Goal: Task Accomplishment & Management: Manage account settings

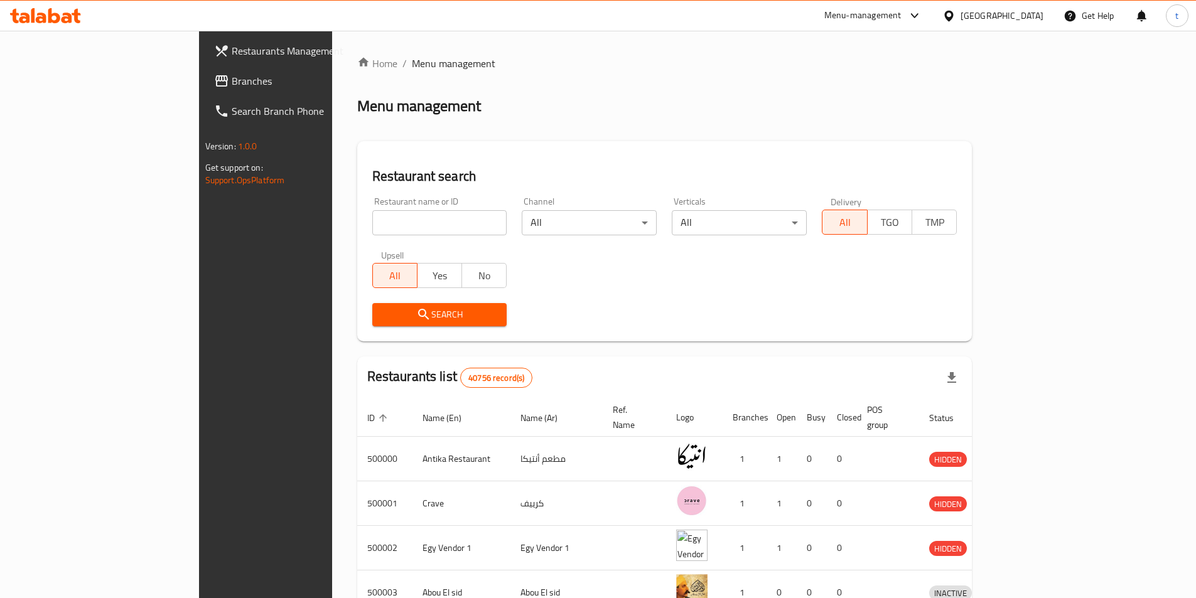
click at [1024, 24] on div "Egypt" at bounding box center [992, 16] width 121 height 30
click at [960, 17] on div at bounding box center [951, 16] width 18 height 14
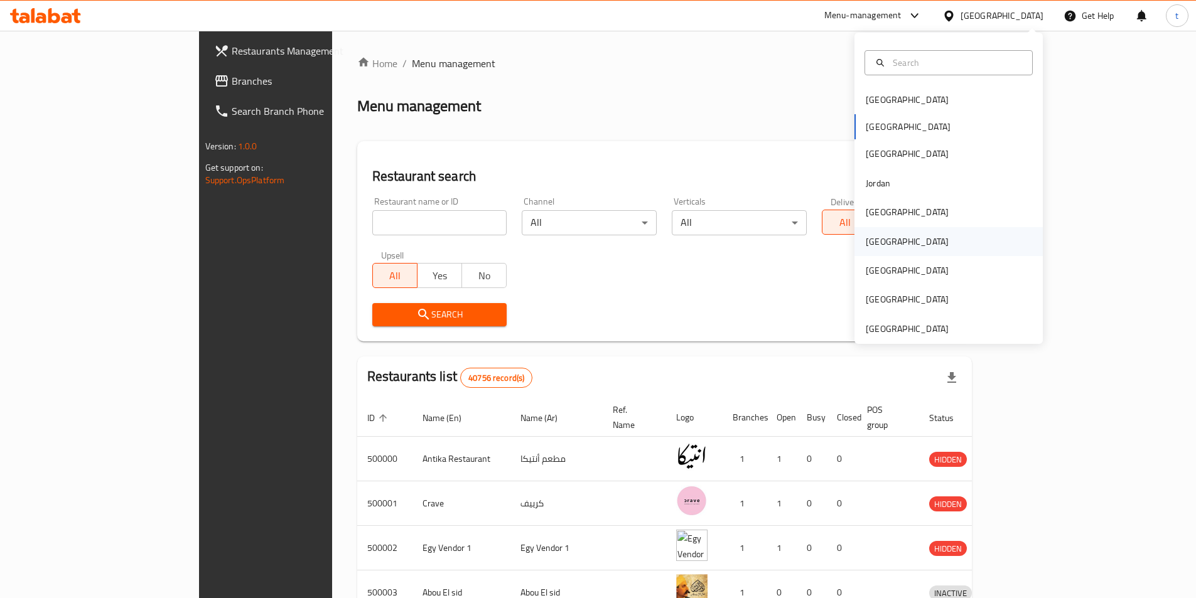
click at [866, 248] on div "[GEOGRAPHIC_DATA]" at bounding box center [907, 242] width 83 height 14
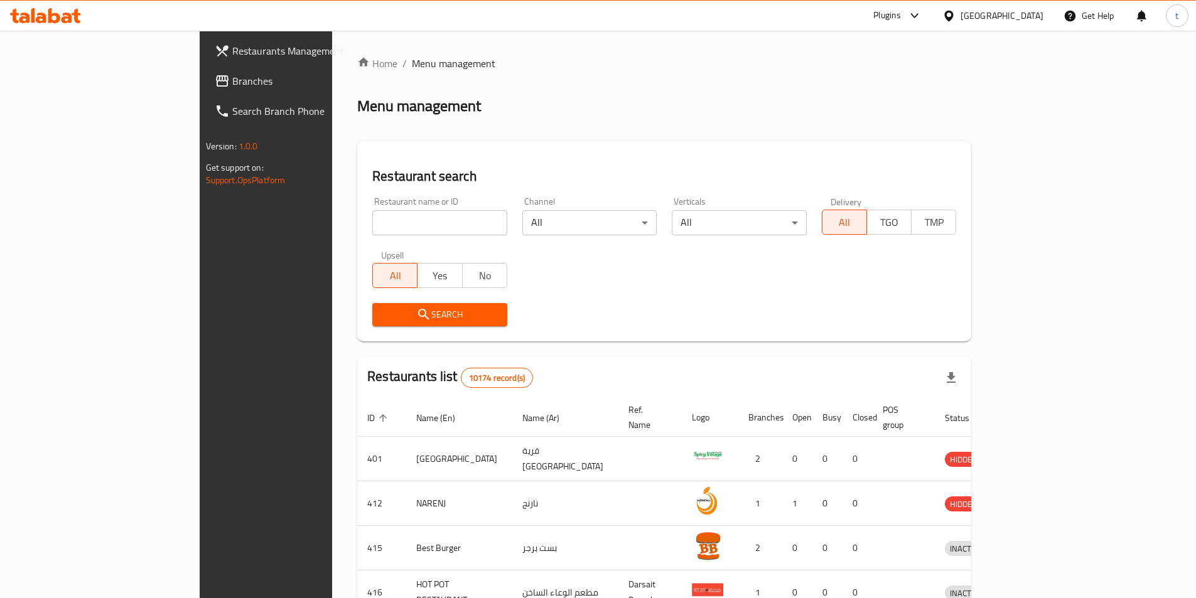
click at [205, 90] on link "Branches" at bounding box center [302, 81] width 195 height 30
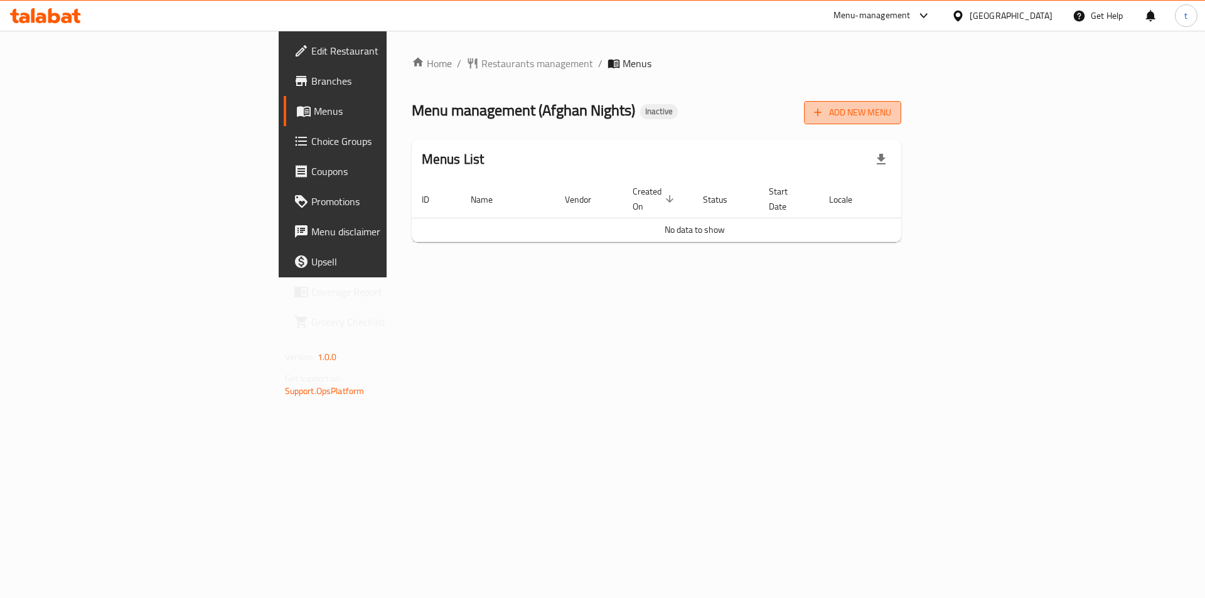
click at [891, 116] on span "Add New Menu" at bounding box center [852, 113] width 77 height 16
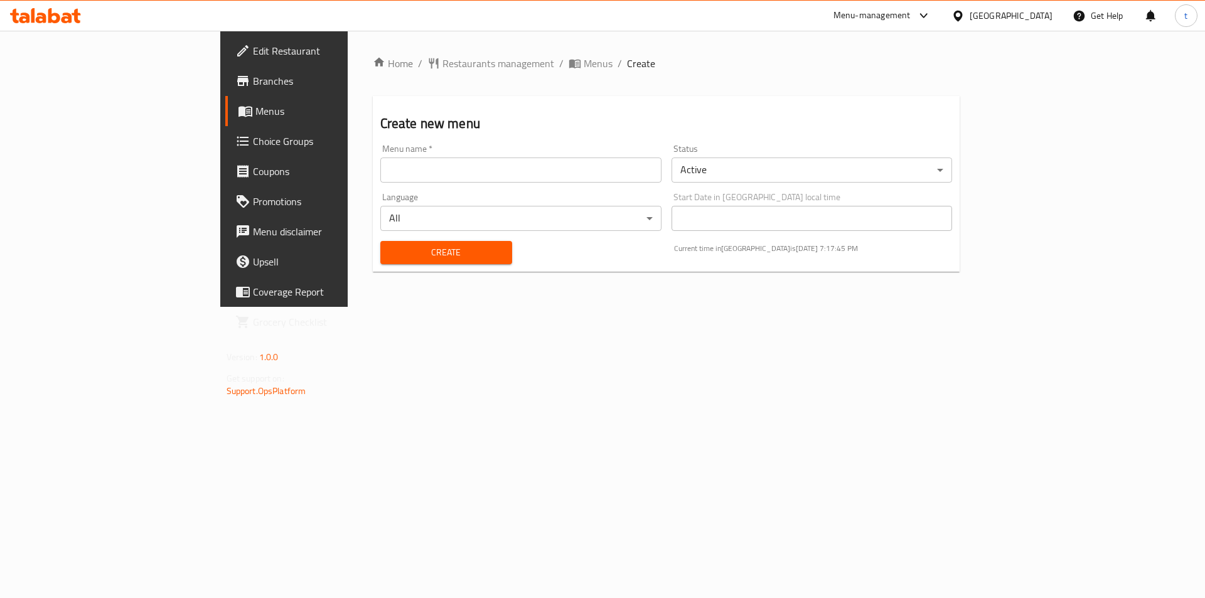
click at [581, 178] on input "text" at bounding box center [520, 170] width 281 height 25
type input "19/8"
click at [417, 250] on span "Create" at bounding box center [446, 253] width 112 height 16
click at [225, 119] on link "Menus" at bounding box center [323, 111] width 196 height 30
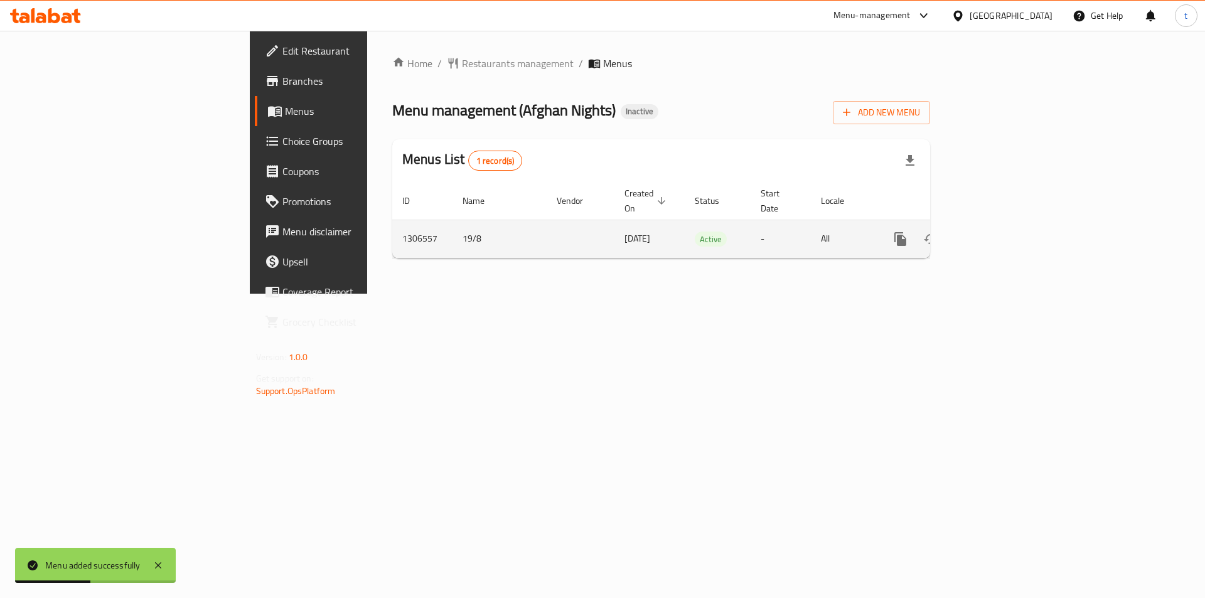
click at [1016, 225] on td "enhanced table" at bounding box center [946, 239] width 141 height 38
click at [1006, 227] on link "enhanced table" at bounding box center [991, 239] width 30 height 30
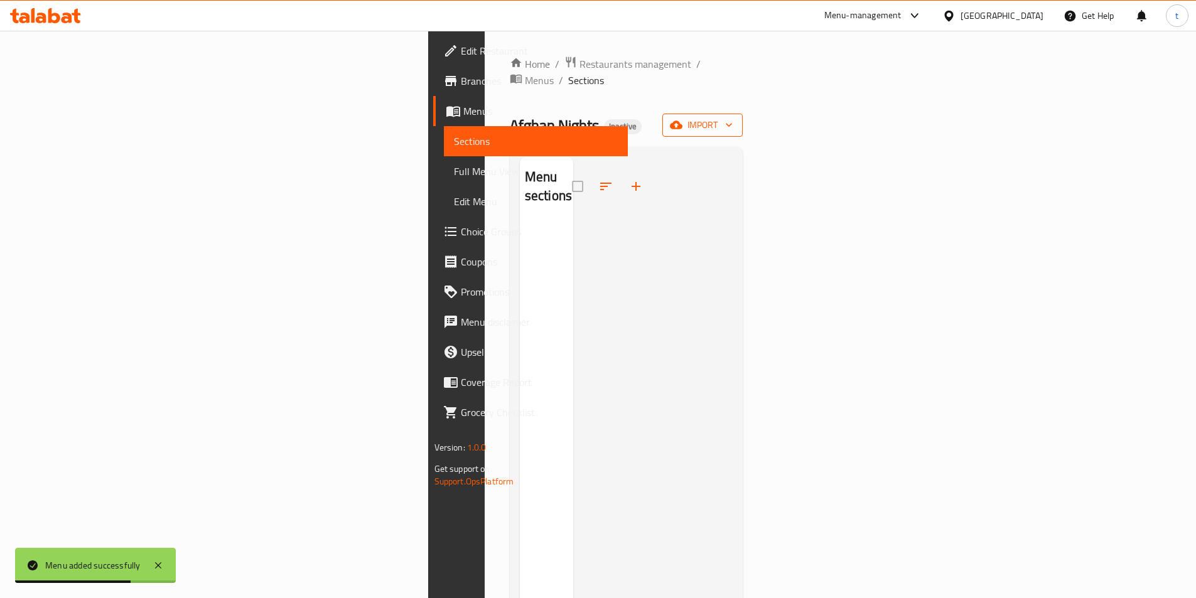
click at [732, 117] on span "import" at bounding box center [702, 125] width 60 height 16
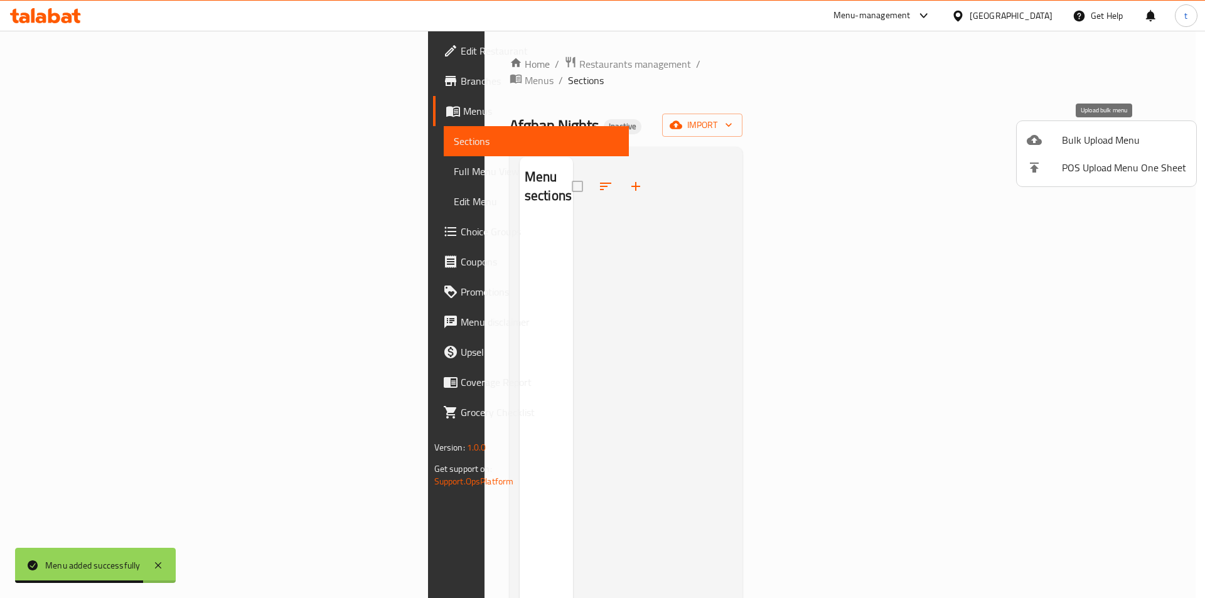
click at [1081, 128] on li "Bulk Upload Menu" at bounding box center [1107, 140] width 180 height 28
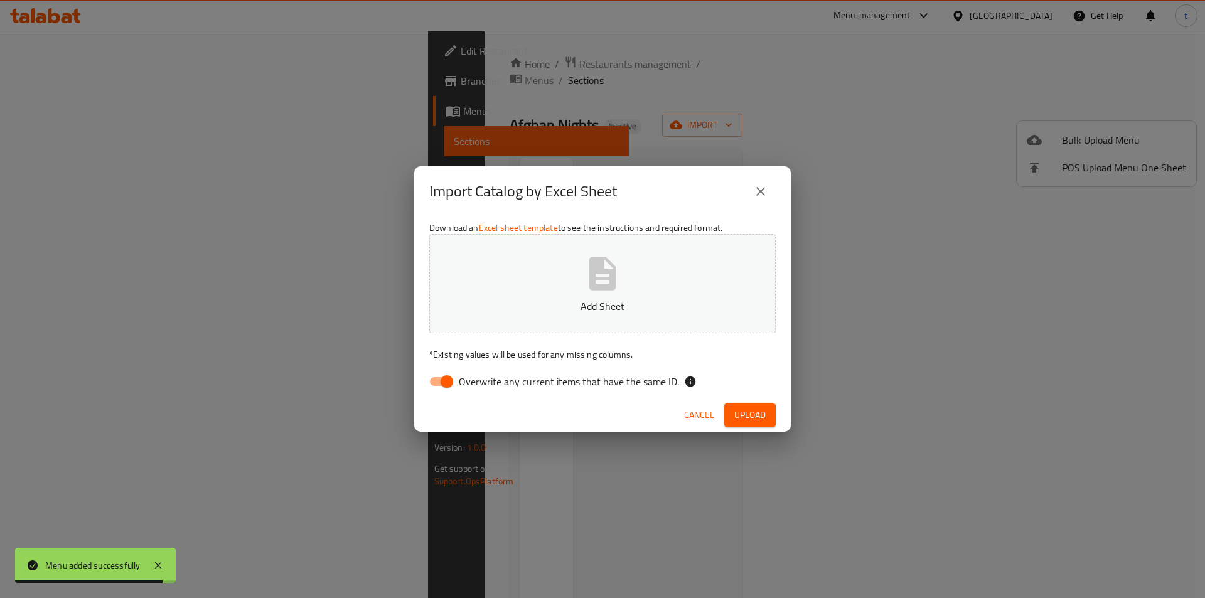
click at [468, 378] on span "Overwrite any current items that have the same ID." at bounding box center [569, 381] width 220 height 15
click at [468, 378] on input "Overwrite any current items that have the same ID." at bounding box center [447, 382] width 72 height 24
checkbox input "false"
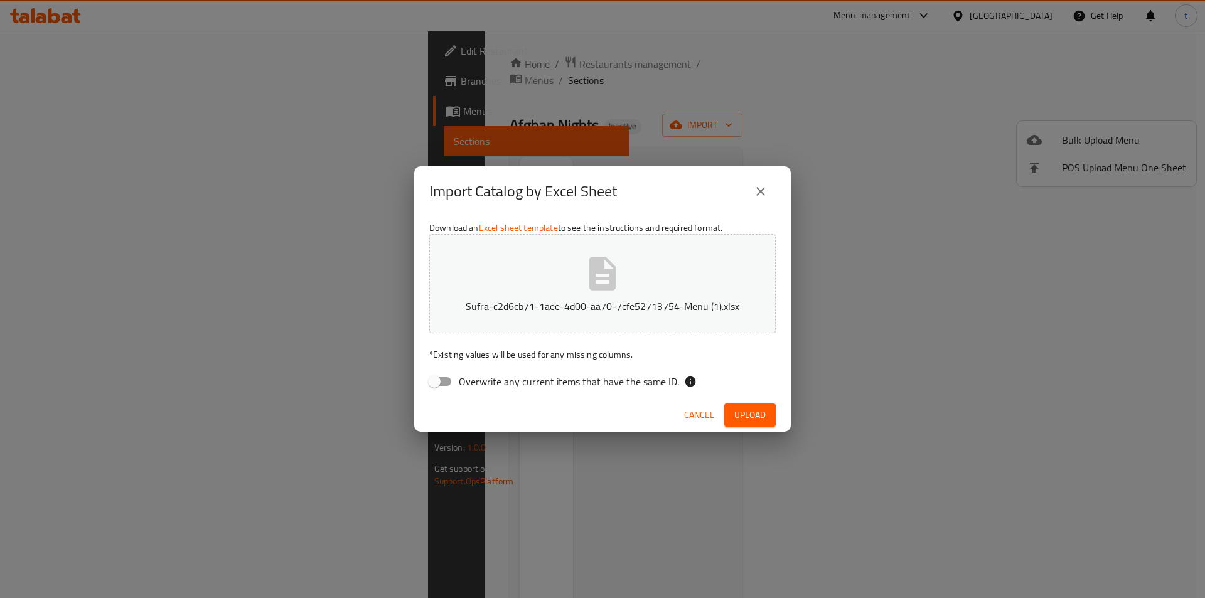
click at [731, 414] on button "Upload" at bounding box center [749, 415] width 51 height 23
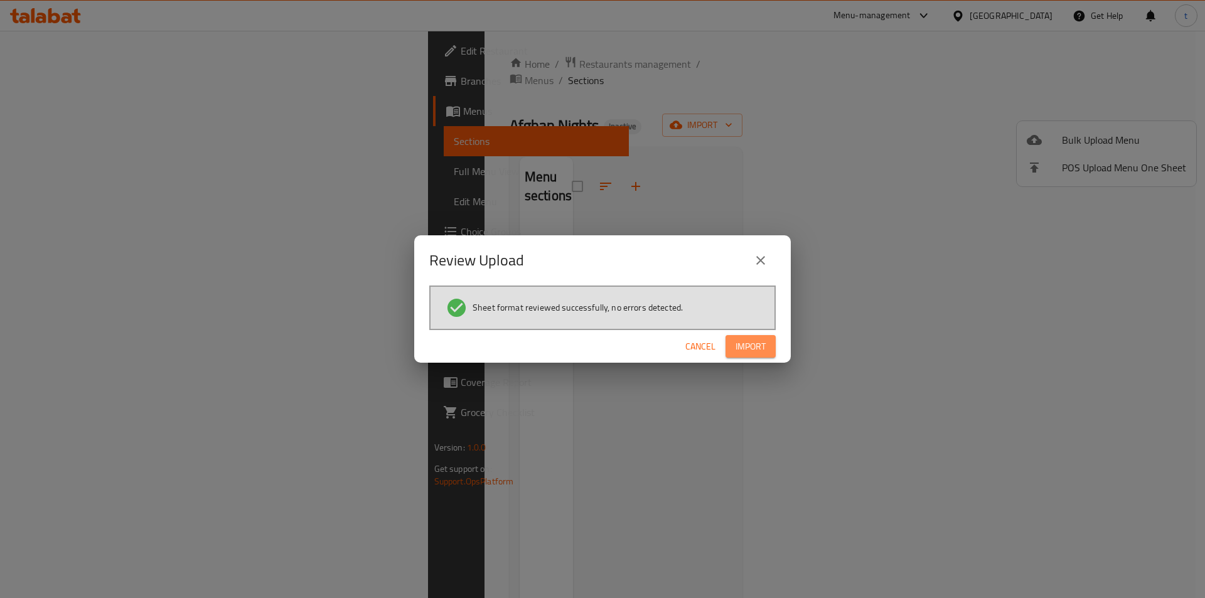
click at [764, 354] on span "Import" at bounding box center [751, 347] width 30 height 16
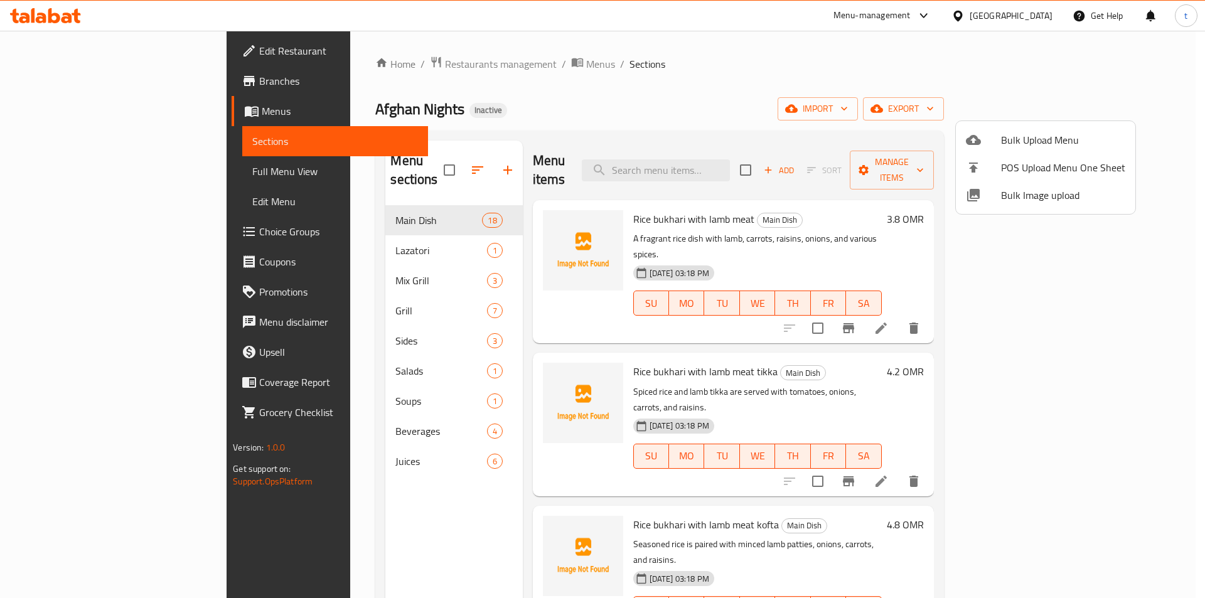
click at [81, 166] on div at bounding box center [602, 299] width 1205 height 598
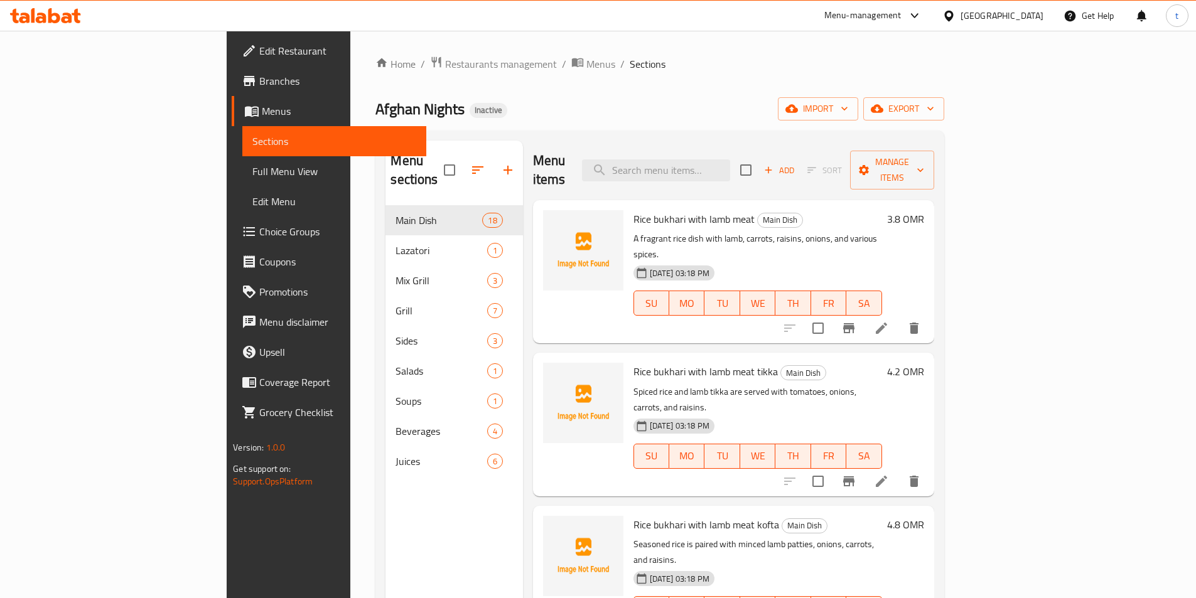
click at [252, 169] on span "Full Menu View" at bounding box center [334, 171] width 164 height 15
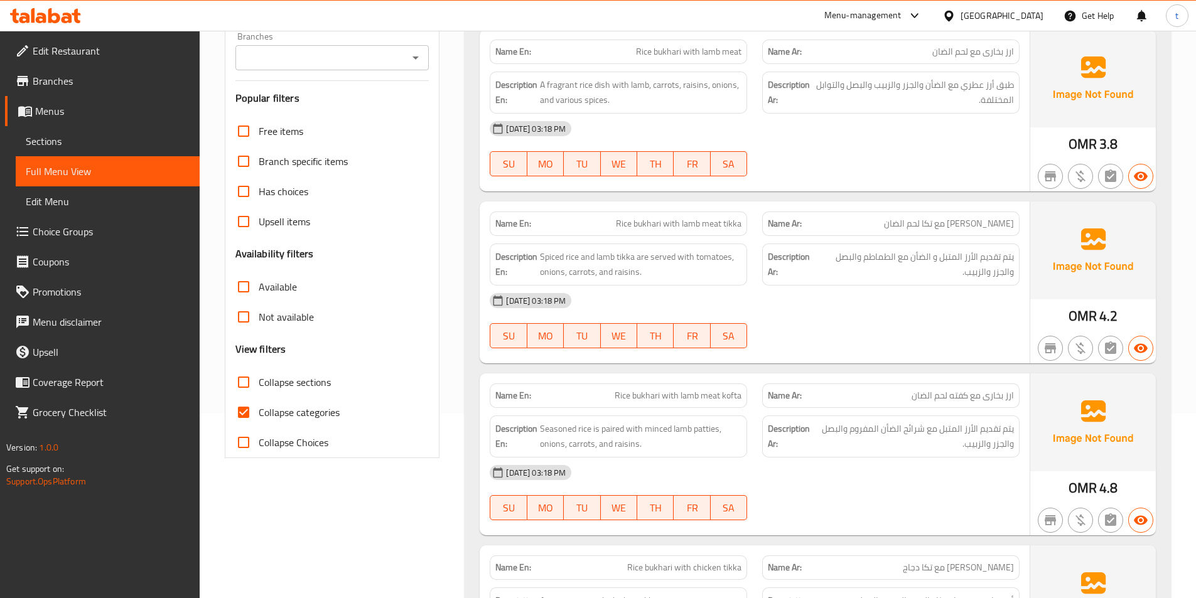
scroll to position [188, 0]
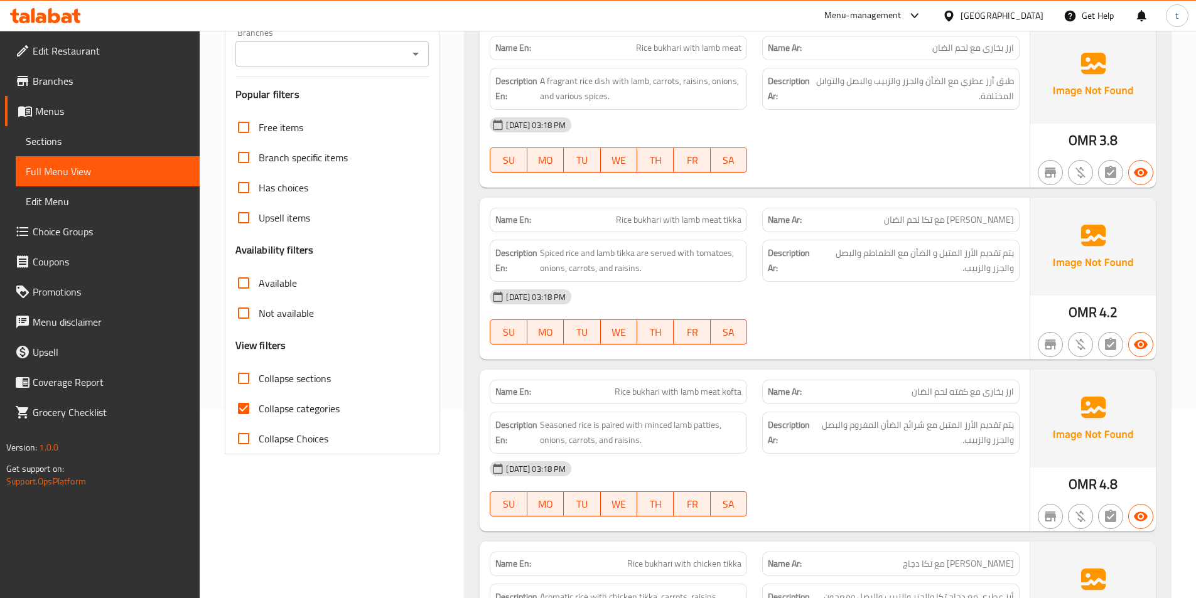
click at [239, 404] on input "Collapse categories" at bounding box center [243, 409] width 30 height 30
checkbox input "false"
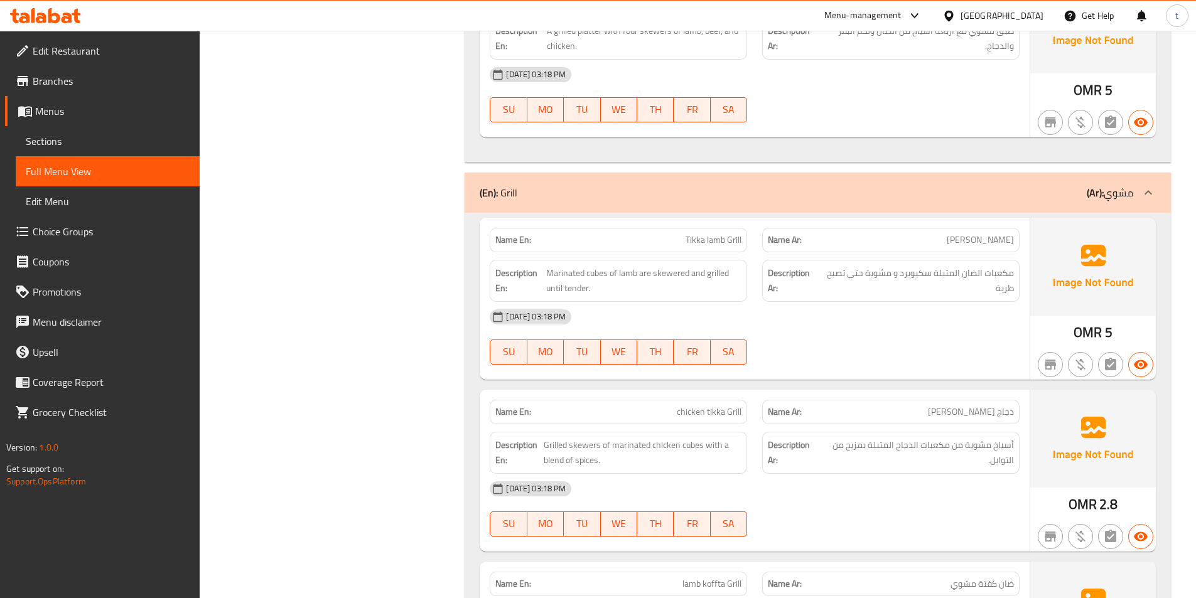
scroll to position [3954, 0]
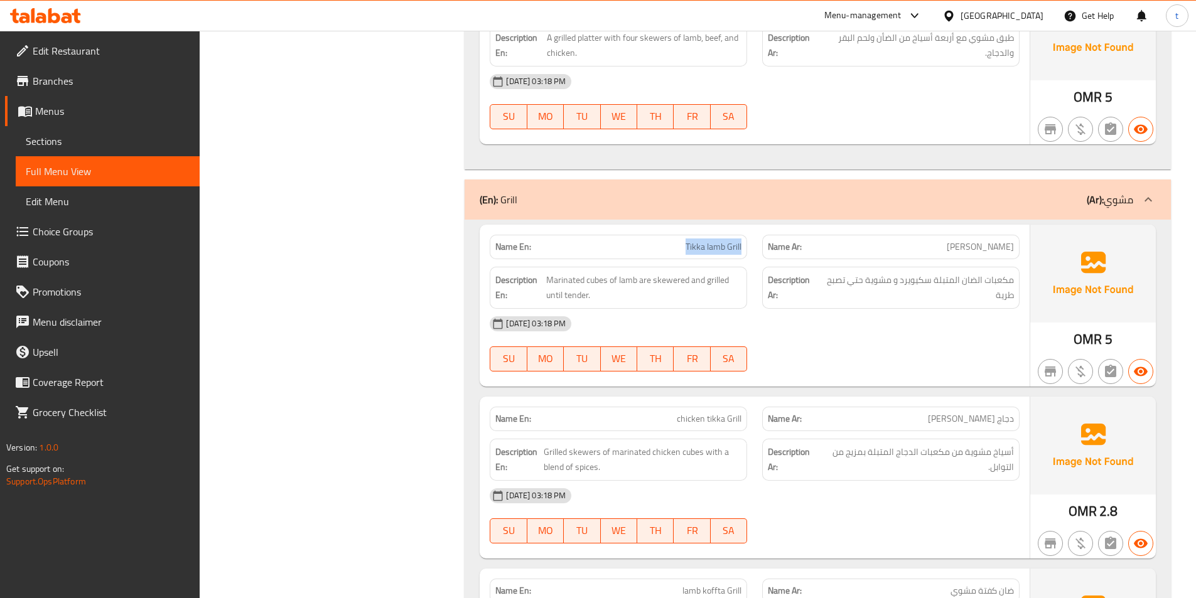
drag, startPoint x: 685, startPoint y: 247, endPoint x: 746, endPoint y: 250, distance: 61.0
drag, startPoint x: 544, startPoint y: 281, endPoint x: 601, endPoint y: 306, distance: 61.8
drag, startPoint x: 1011, startPoint y: 279, endPoint x: 972, endPoint y: 303, distance: 45.6
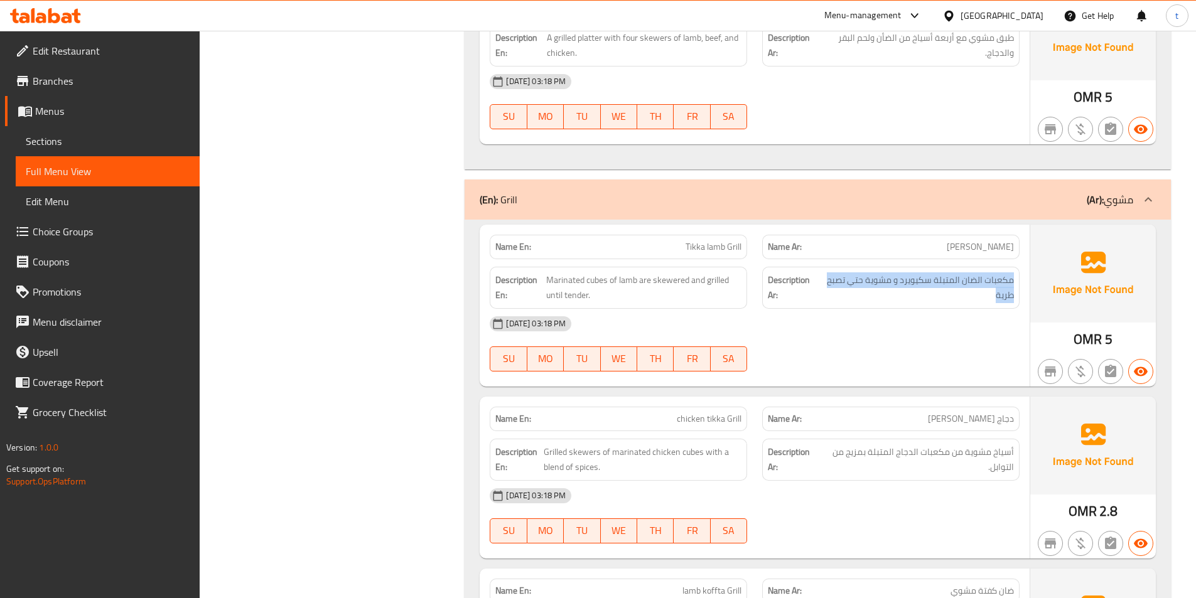
click at [925, 295] on span "مكعبات الضان المتبلة سكيويرد و مشوية حتي تصبح طرية" at bounding box center [916, 287] width 193 height 31
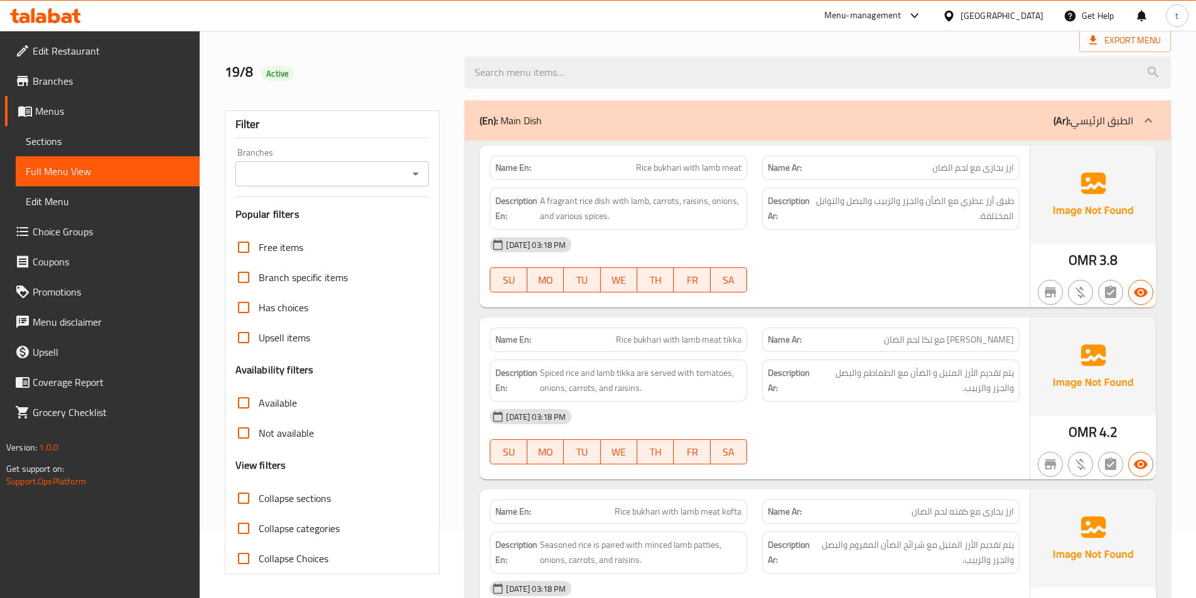
scroll to position [0, 0]
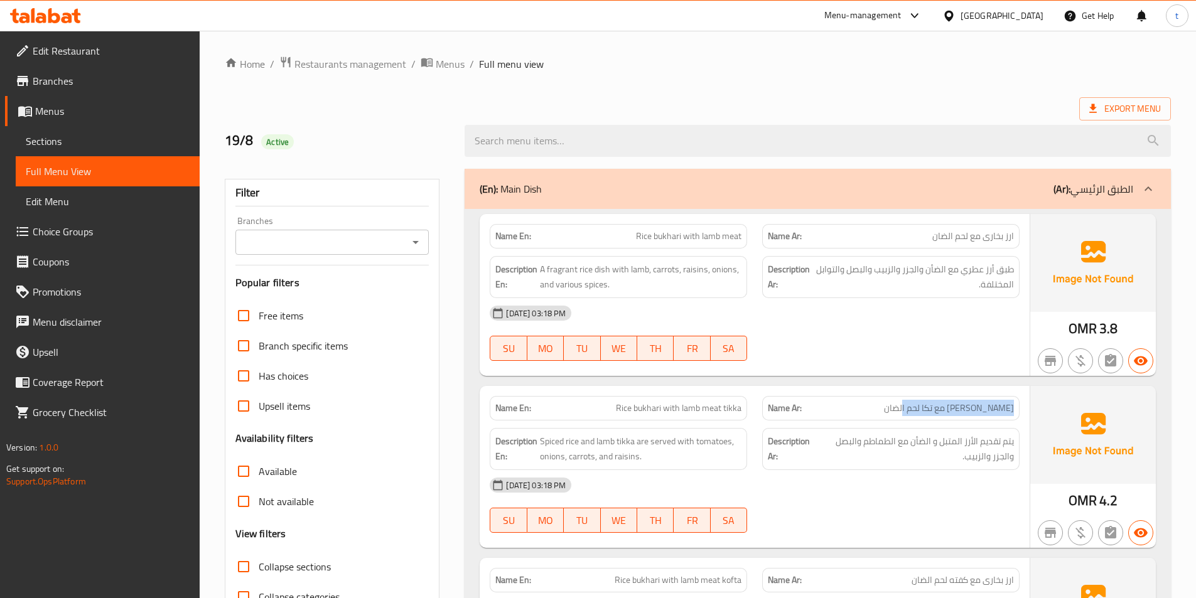
drag, startPoint x: 920, startPoint y: 412, endPoint x: 1025, endPoint y: 412, distance: 104.8
click at [1025, 412] on div "Name Ar: ارز بخاری مع تکا لحم الضان" at bounding box center [890, 409] width 272 height 40
click at [898, 402] on p "Name Ar: ارز بخاری مع تکا لحم الضان" at bounding box center [891, 408] width 246 height 13
click at [968, 408] on span "[PERSON_NAME] مع تکا لحم الضان" at bounding box center [949, 408] width 130 height 13
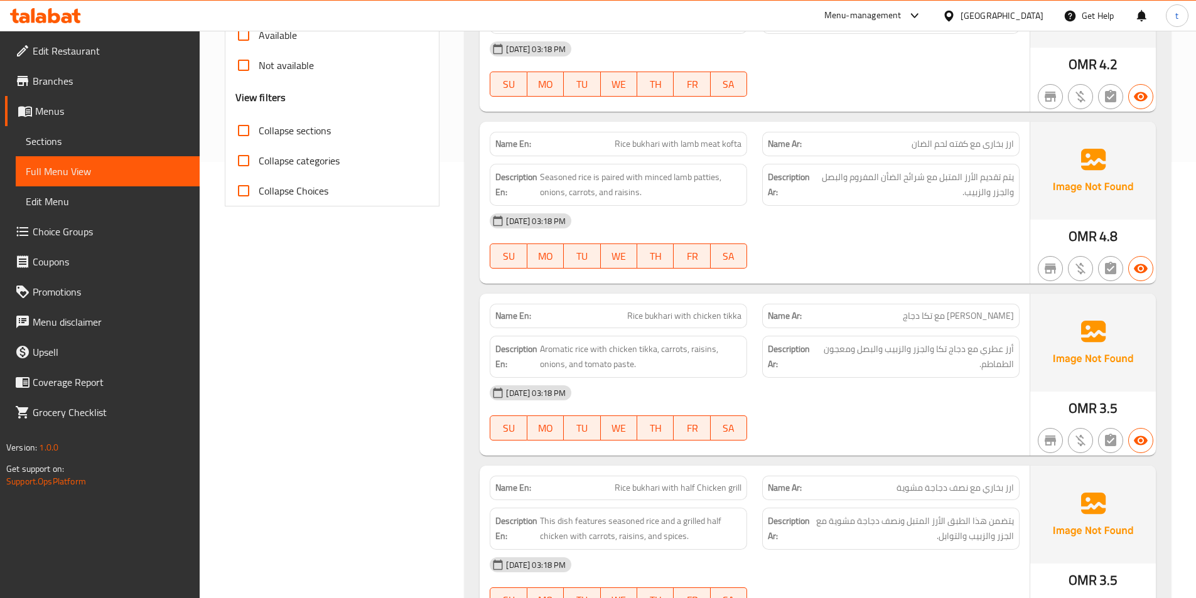
scroll to position [439, 0]
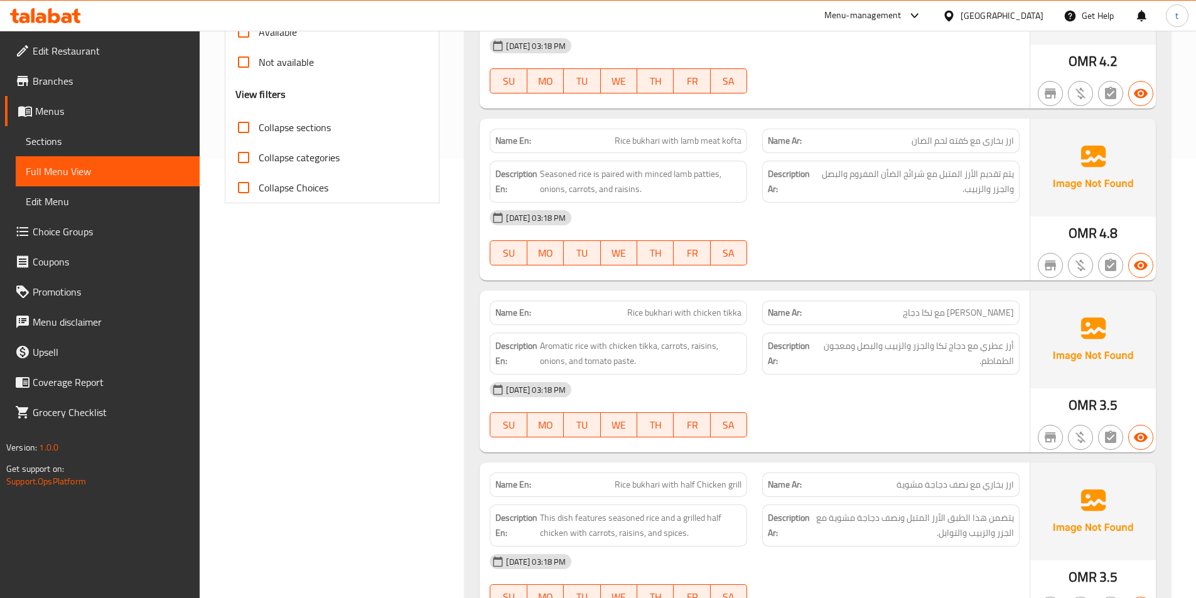
click at [660, 145] on span "Rice bukhari with lamb meat kofta" at bounding box center [677, 140] width 127 height 13
click at [619, 139] on span "Rice bukhari with lamb meat kofta" at bounding box center [677, 140] width 127 height 13
drag, startPoint x: 616, startPoint y: 140, endPoint x: 768, endPoint y: 138, distance: 151.9
click at [767, 138] on div "Name En: Rice bukhari with lamb meat kofta Name Ar: ارز بخارى مع كفته لحم الضان" at bounding box center [754, 141] width 545 height 40
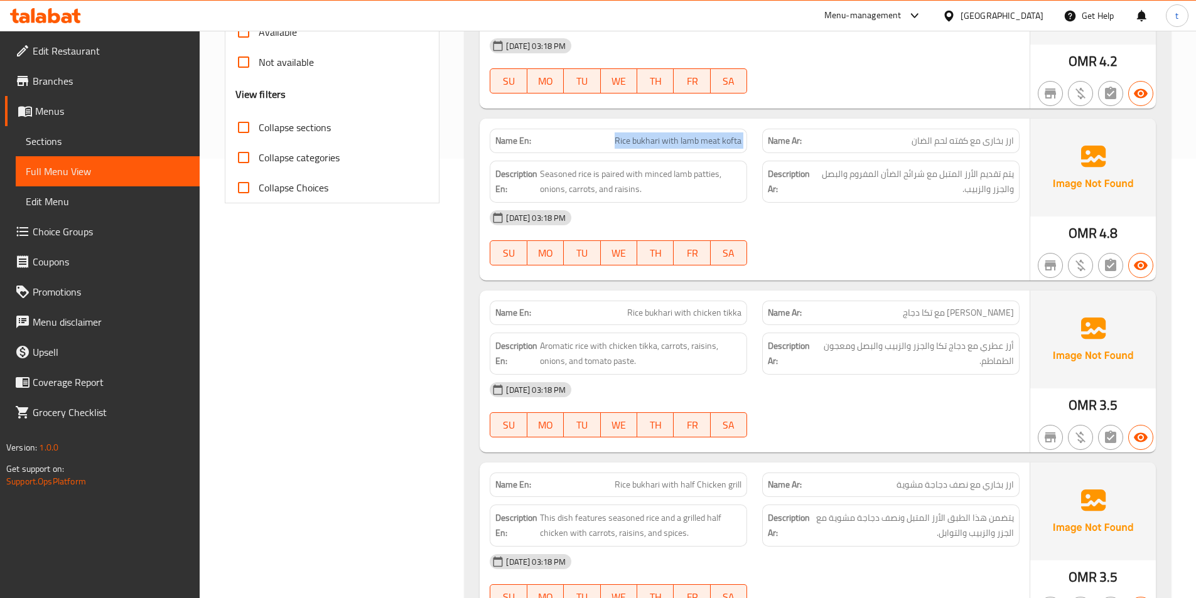
copy span "Rice bukhari with lamb meat kofta"
click at [934, 360] on span "أرز عطري مع دجاج تكا والجزر والزبيب والبصل ومعجون الطماطم." at bounding box center [915, 353] width 196 height 31
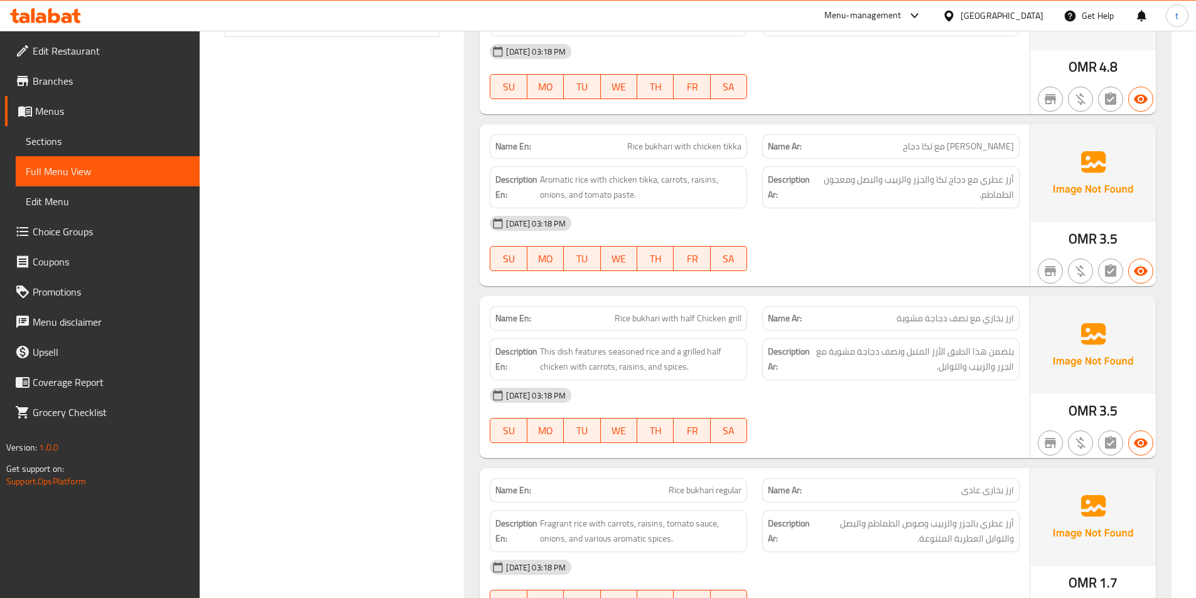
scroll to position [628, 0]
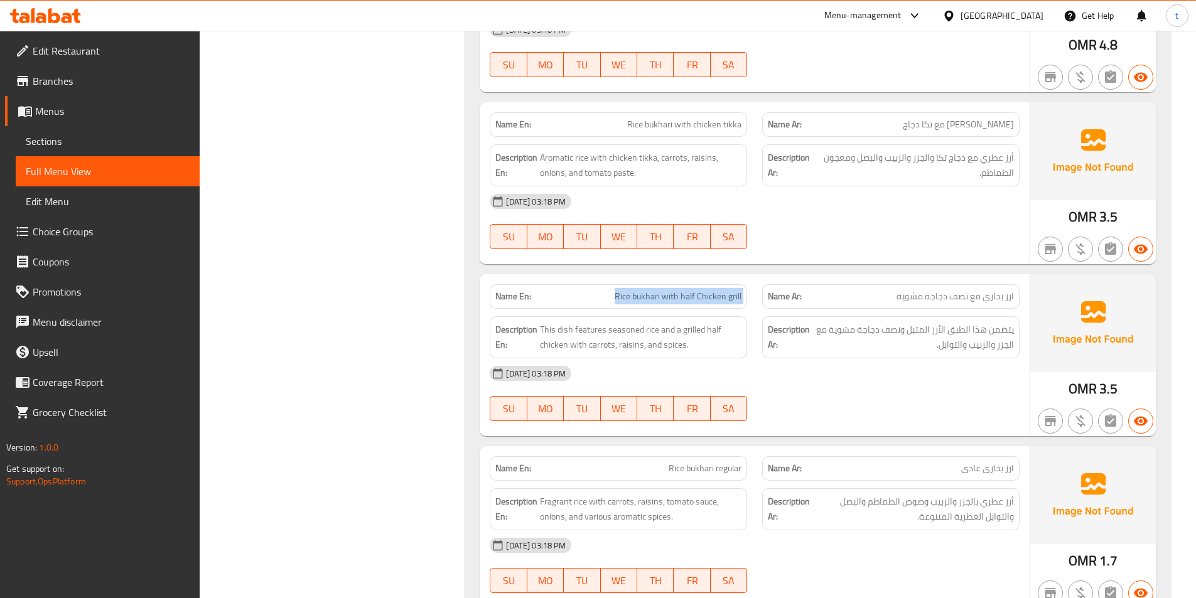
drag, startPoint x: 618, startPoint y: 295, endPoint x: 761, endPoint y: 291, distance: 142.5
click at [761, 291] on div "Name En: Rice bukhari with half Chicken grill Name Ar: ارز بخاري مع نصف دجاجة م…" at bounding box center [754, 297] width 545 height 40
click at [673, 309] on div "Description En: This dish features seasoned rice and a grilled half chicken wit…" at bounding box center [618, 337] width 272 height 57
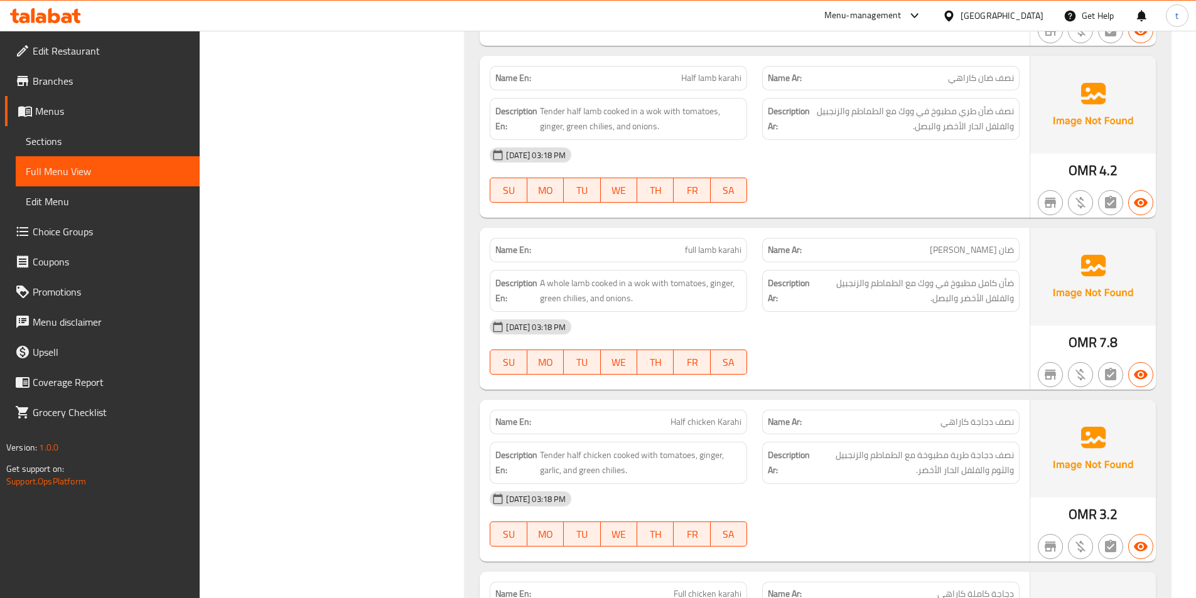
scroll to position [1883, 0]
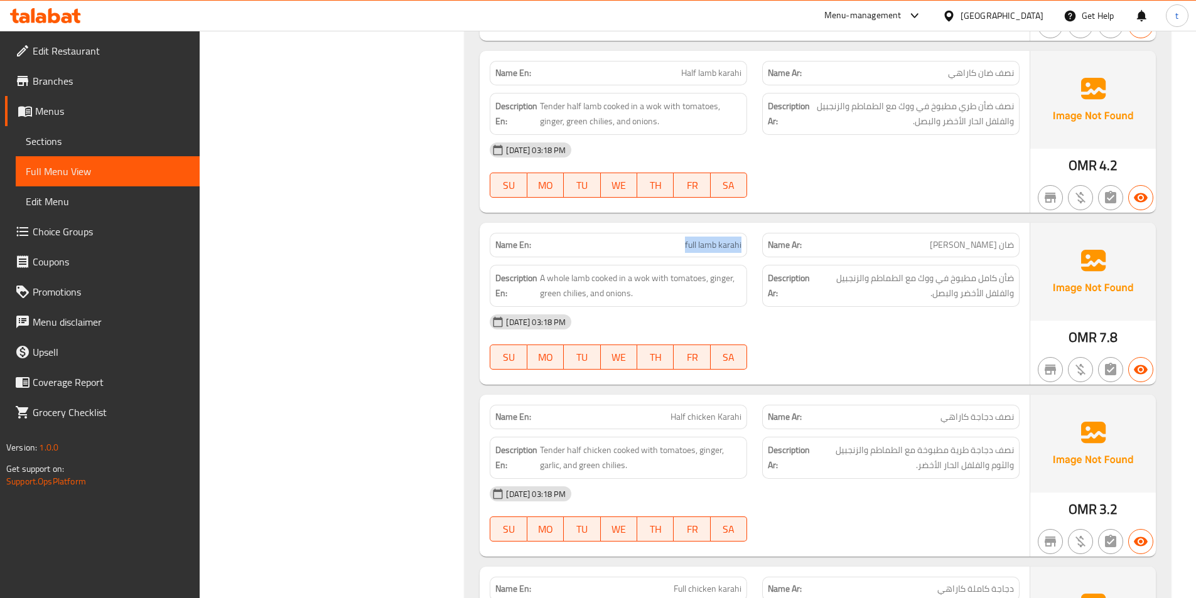
drag, startPoint x: 685, startPoint y: 246, endPoint x: 749, endPoint y: 246, distance: 64.0
click at [749, 246] on div "Name En: full lamb karahi" at bounding box center [618, 245] width 272 height 40
copy span "full lamb karahi"
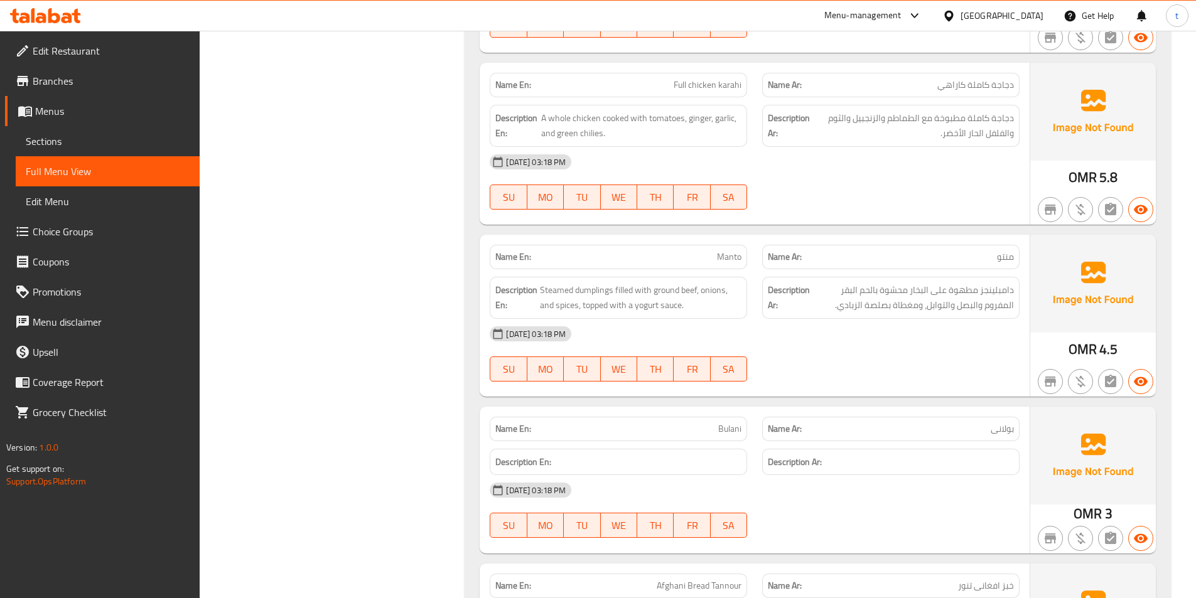
scroll to position [2448, 0]
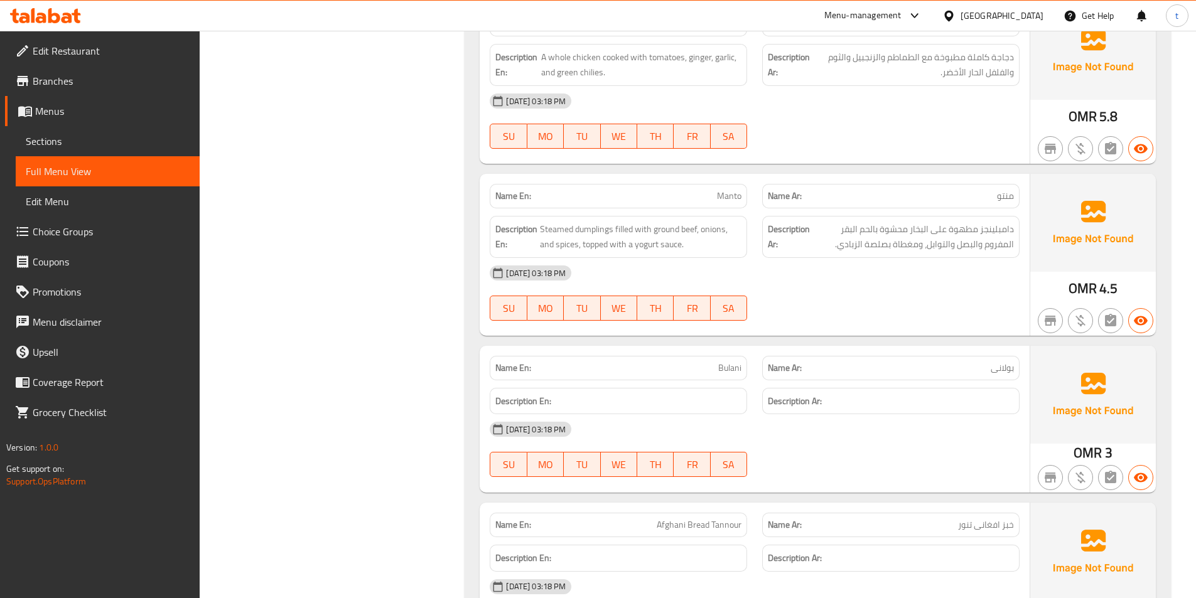
click at [727, 195] on span "Manto" at bounding box center [729, 196] width 24 height 13
copy span "Manto"
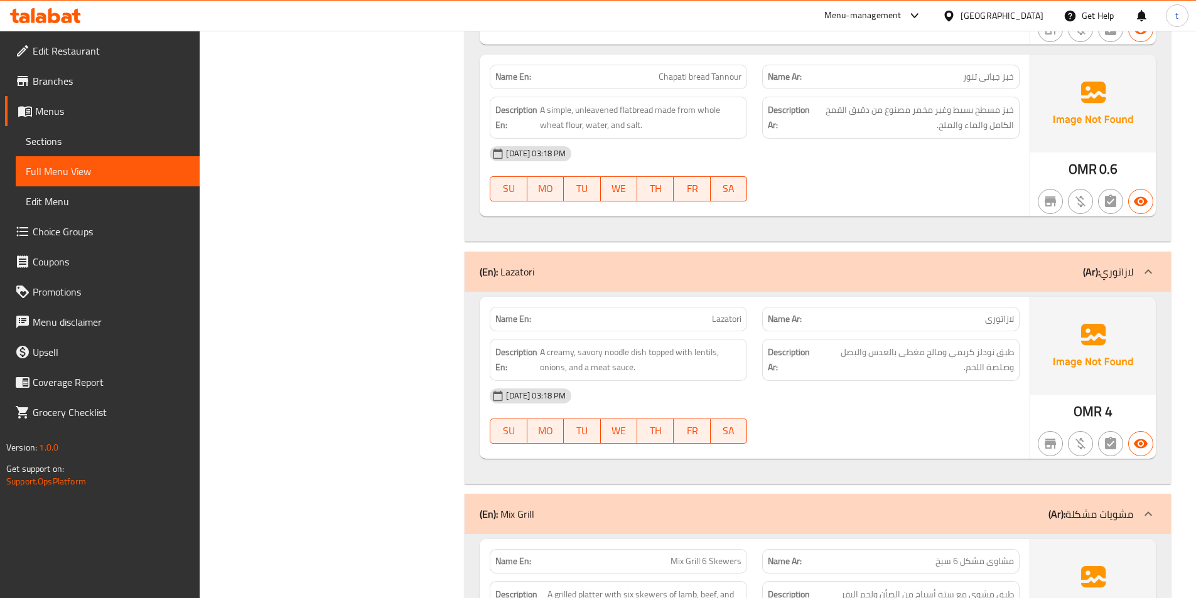
scroll to position [3076, 0]
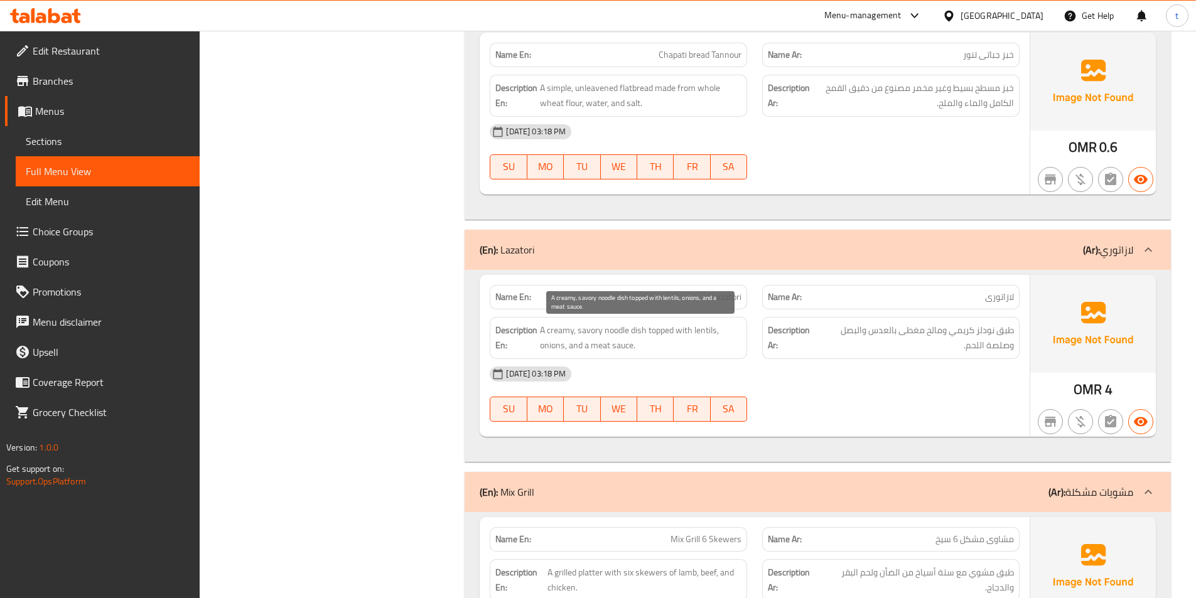
click at [586, 332] on span "A creamy, savory noodle dish topped with lentils, onions, and a meat sauce." at bounding box center [640, 338] width 201 height 31
copy span "savory"
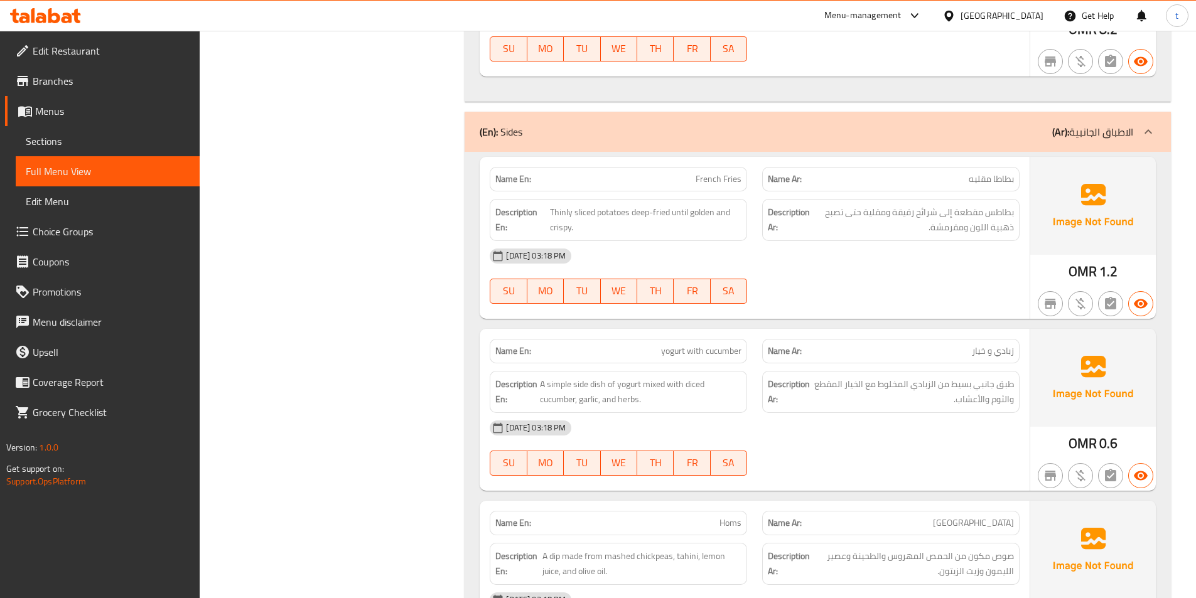
scroll to position [5335, 0]
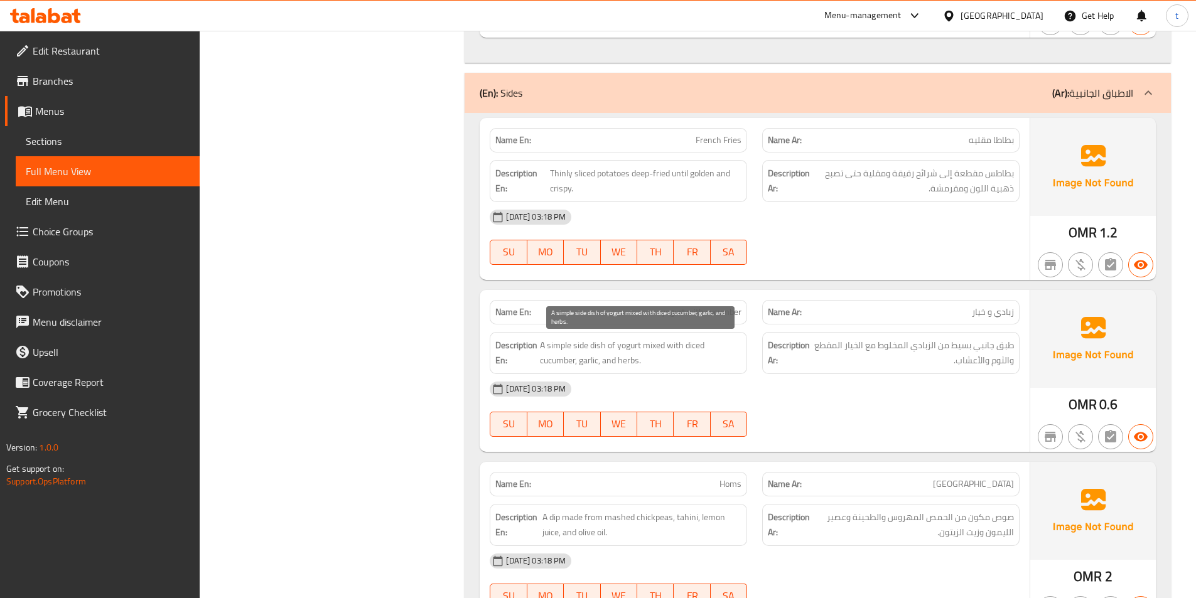
click at [692, 341] on span "A simple side dish of yogurt mixed with diced cucumber, garlic, and herbs." at bounding box center [640, 353] width 201 height 31
click at [692, 344] on span "A simple side dish of yogurt mixed with diced cucumber, garlic, and herbs." at bounding box center [640, 353] width 201 height 31
click at [685, 346] on span "A simple side dish of yogurt mixed with diced cucumber, garlic, and herbs." at bounding box center [640, 353] width 201 height 31
drag, startPoint x: 685, startPoint y: 346, endPoint x: 572, endPoint y: 364, distance: 113.7
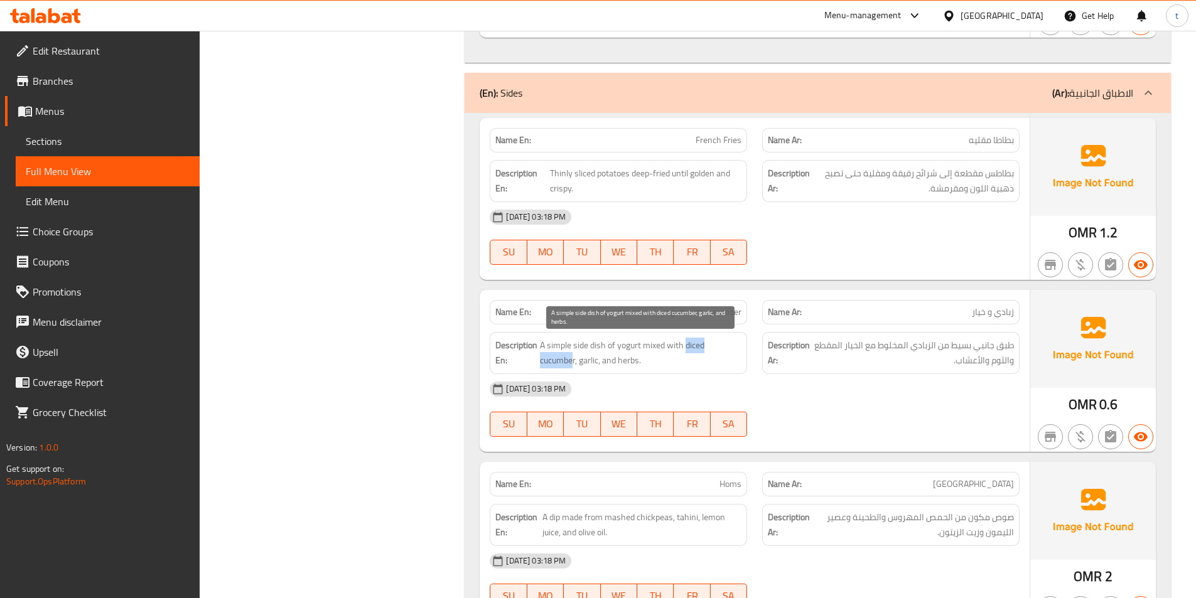
click at [572, 364] on span "A simple side dish of yogurt mixed with diced cucumber, garlic, and herbs." at bounding box center [640, 353] width 201 height 31
copy span "diced cucumbe"
click at [694, 343] on span "A simple side dish of yogurt mixed with diced cucumber, garlic, and herbs." at bounding box center [640, 353] width 201 height 31
click at [701, 346] on span "A simple side dish of yogurt mixed with diced cucumber, garlic, and herbs." at bounding box center [640, 353] width 201 height 31
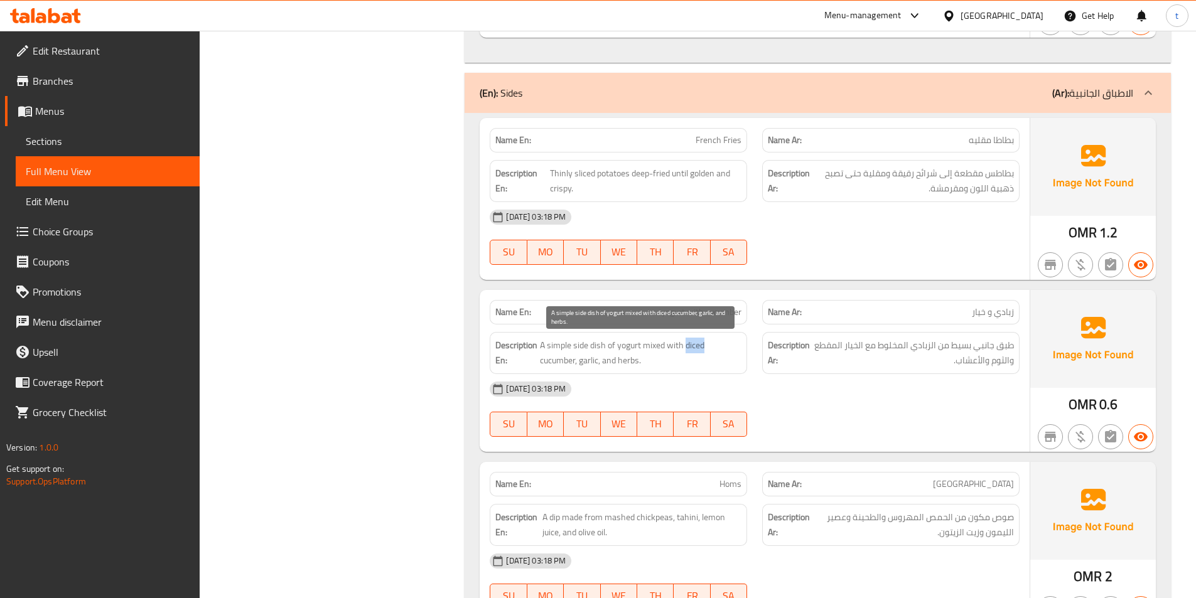
click at [701, 346] on span "A simple side dish of yogurt mixed with diced cucumber, garlic, and herbs." at bounding box center [640, 353] width 201 height 31
drag, startPoint x: 662, startPoint y: 311, endPoint x: 744, endPoint y: 319, distance: 82.6
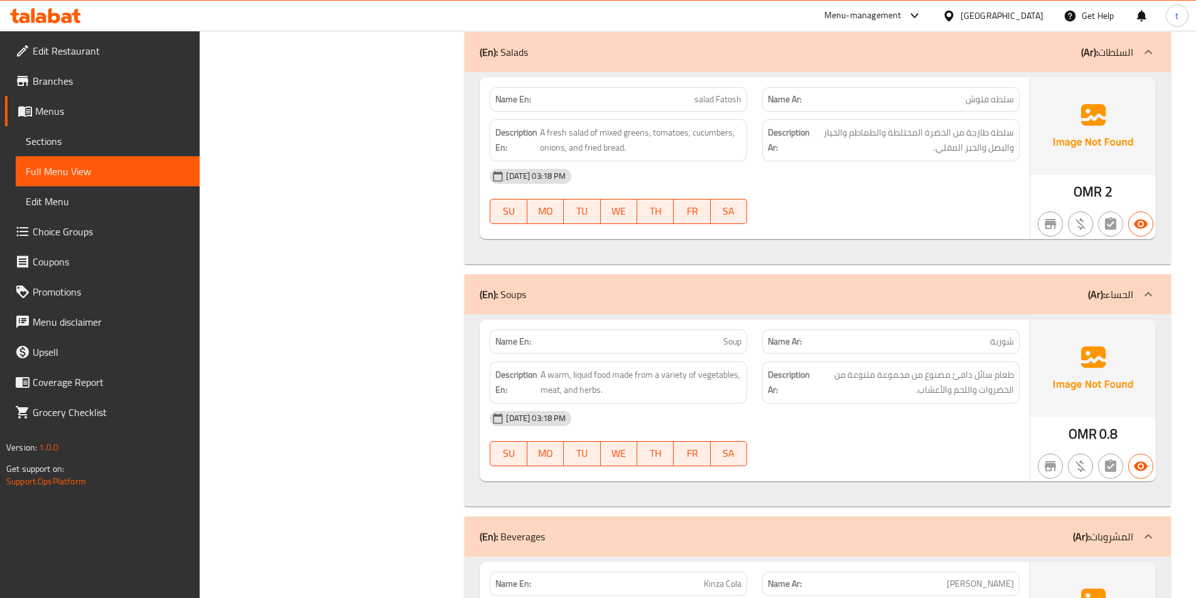
scroll to position [5963, 0]
drag, startPoint x: 584, startPoint y: 146, endPoint x: 641, endPoint y: 151, distance: 57.3
click at [641, 151] on span "A fresh salad of mixed greens, tomatoes, cucumbers, onions, and fried bread." at bounding box center [640, 139] width 201 height 31
copy span "fried bread."
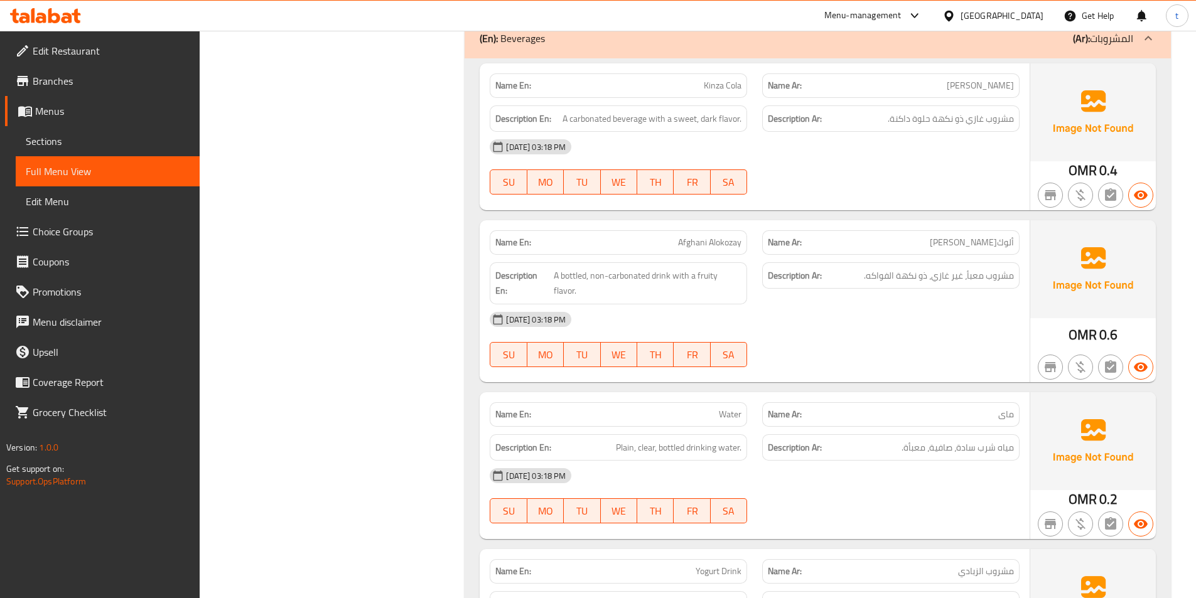
scroll to position [0, 0]
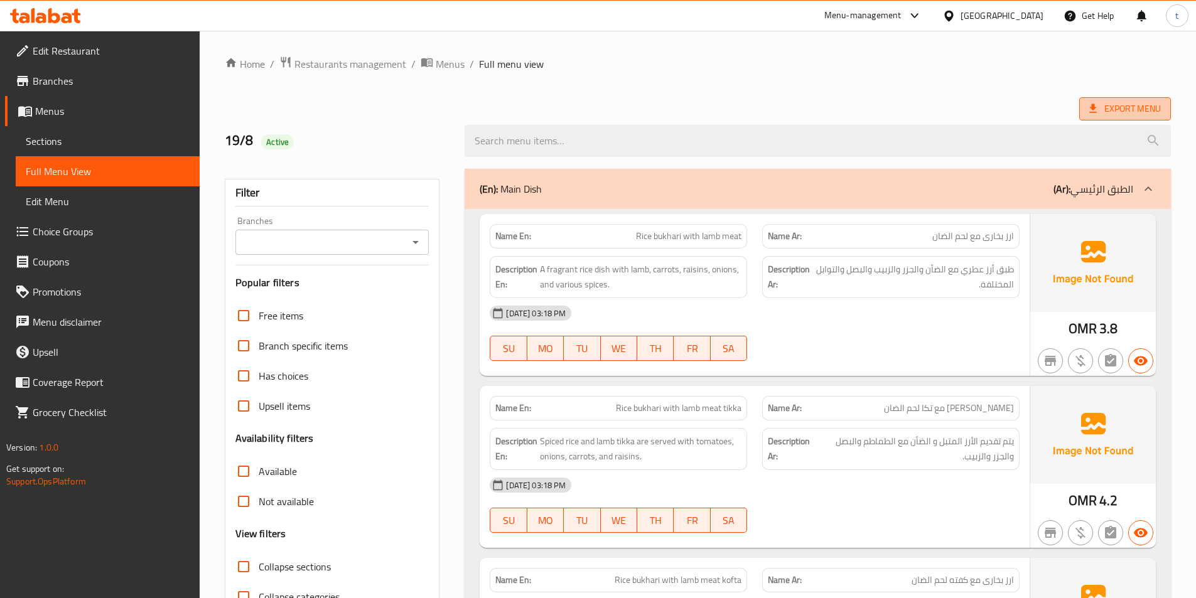
click at [1120, 102] on span "Export Menu" at bounding box center [1125, 109] width 72 height 16
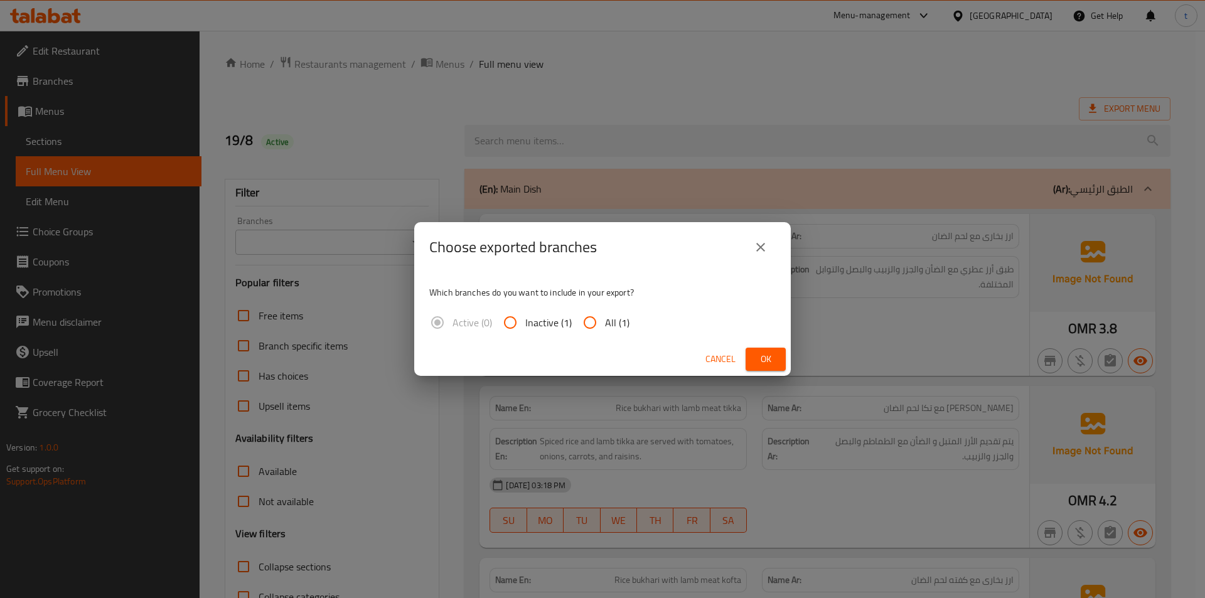
click at [577, 325] on input "All (1)" at bounding box center [590, 323] width 30 height 30
radio input "true"
click at [762, 355] on span "Ok" at bounding box center [766, 359] width 20 height 16
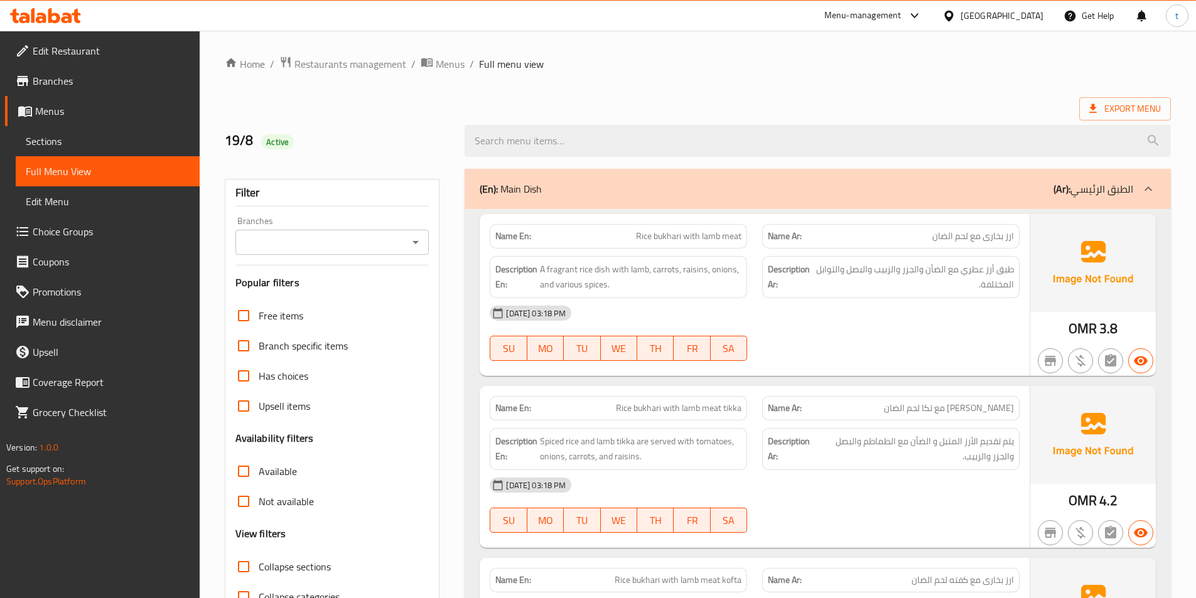
click at [875, 98] on div "Export Menu" at bounding box center [698, 108] width 946 height 23
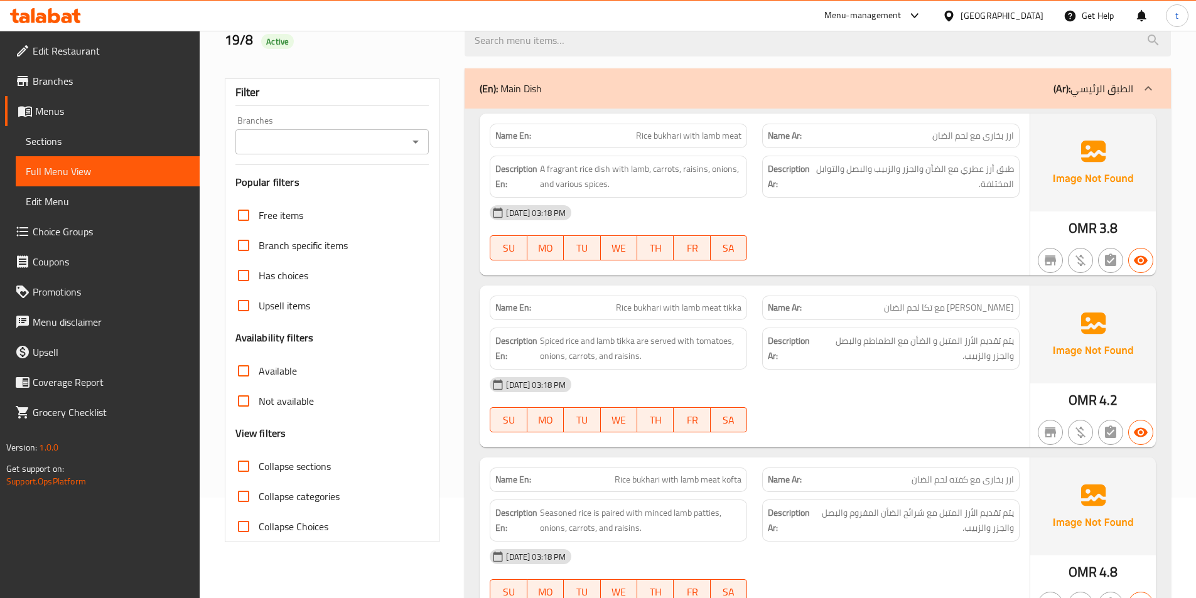
scroll to position [314, 0]
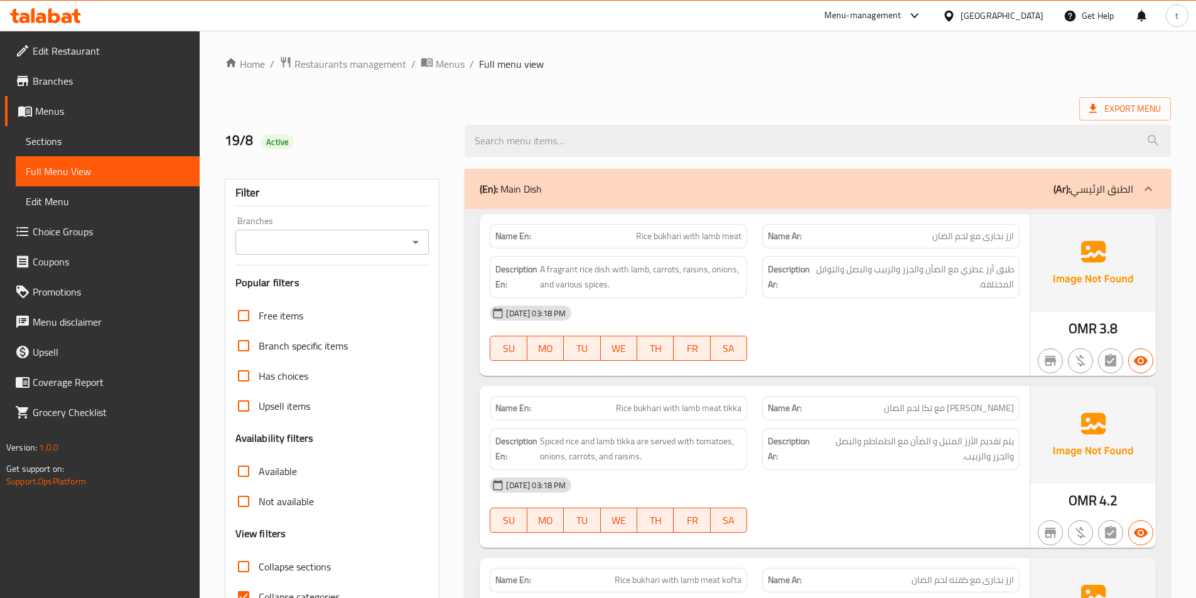
click at [80, 136] on span "Sections" at bounding box center [108, 141] width 164 height 15
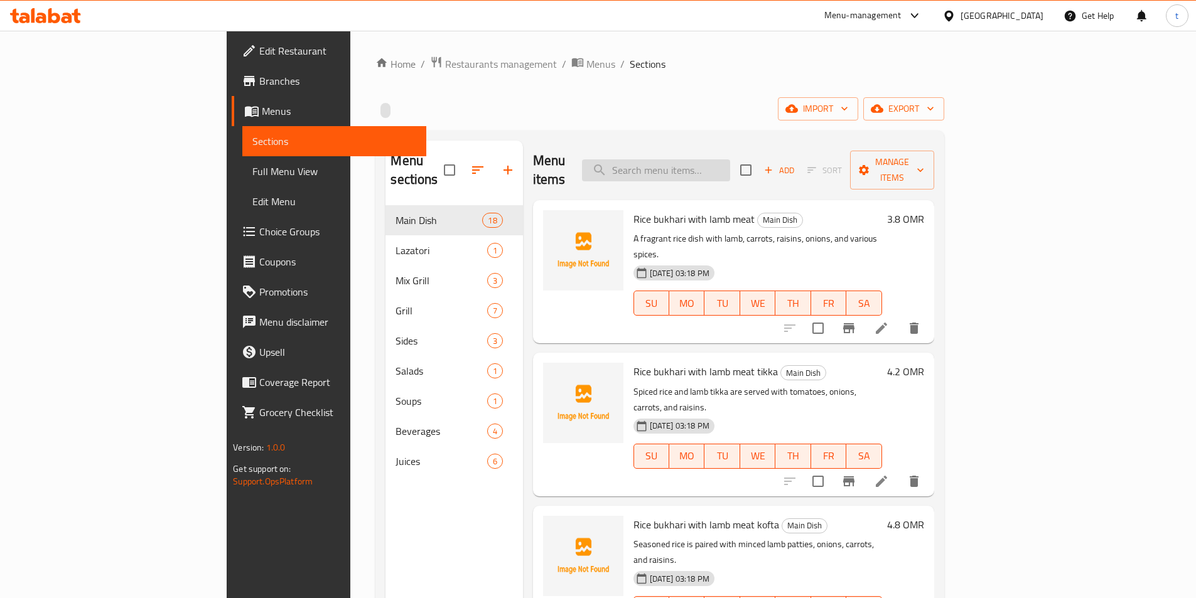
click at [730, 159] on input "search" at bounding box center [656, 170] width 148 height 22
paste input "Rice bukhari with lamb meat kofta"
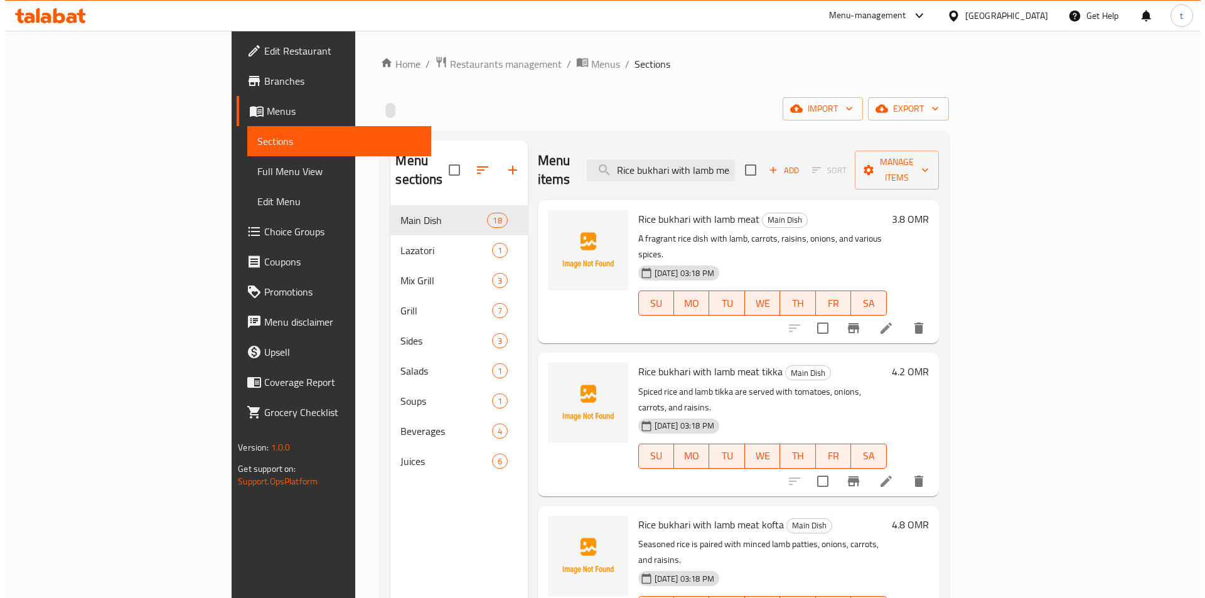
scroll to position [0, 31]
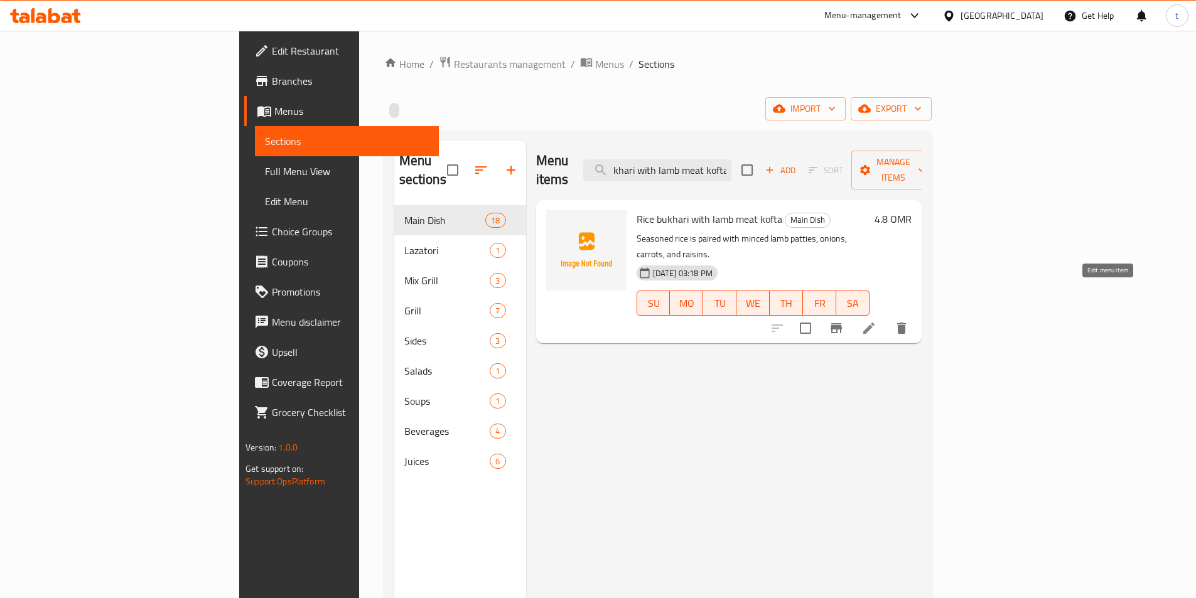
type input "Rice bukhari with lamb meat kofta"
click at [876, 321] on icon at bounding box center [868, 328] width 15 height 15
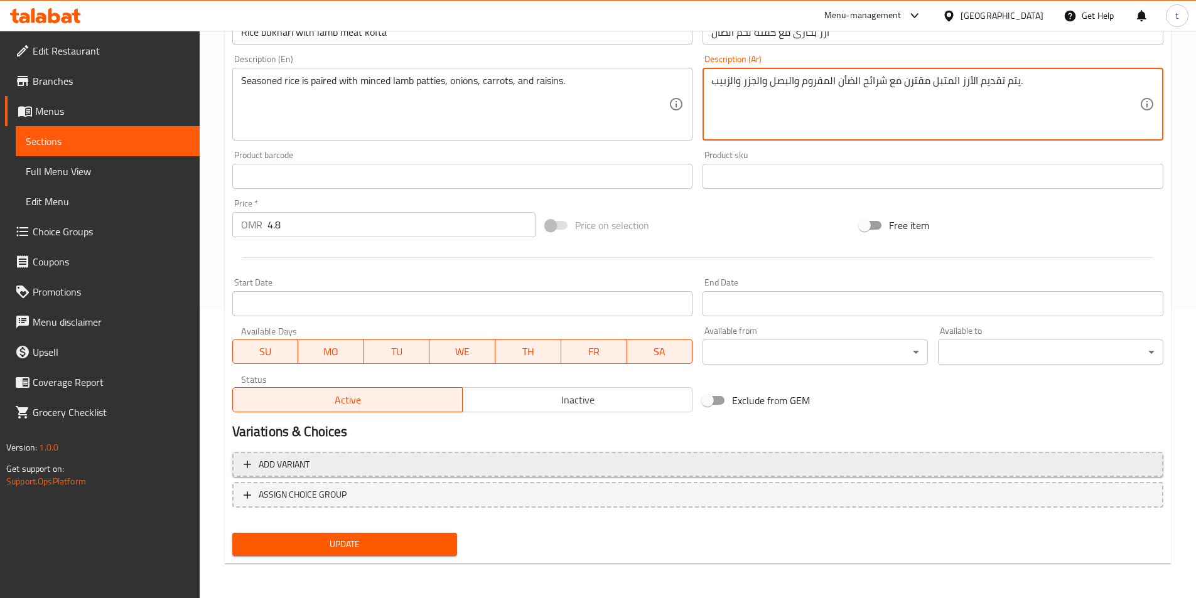
scroll to position [289, 0]
type textarea "يتم تقديم الأرز المتبل مقترن مع شرائح الضأن المفروم والبصل والجزر والزبيب."
click at [400, 537] on span "Update" at bounding box center [344, 544] width 205 height 16
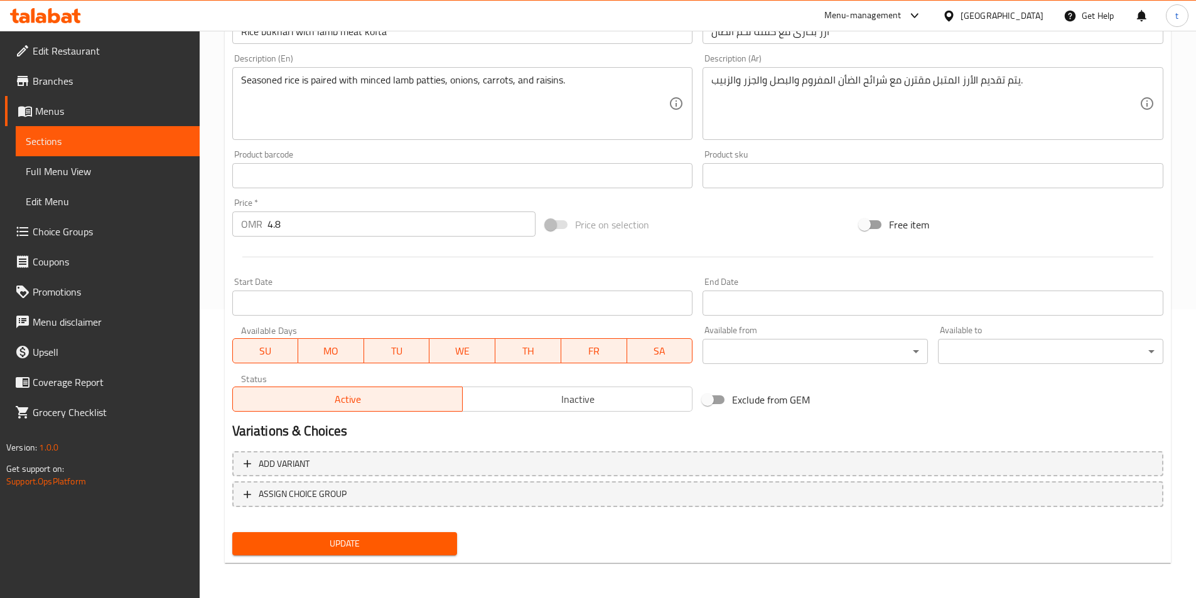
click at [367, 544] on span "Update" at bounding box center [344, 544] width 205 height 16
click at [81, 141] on span "Sections" at bounding box center [108, 141] width 164 height 15
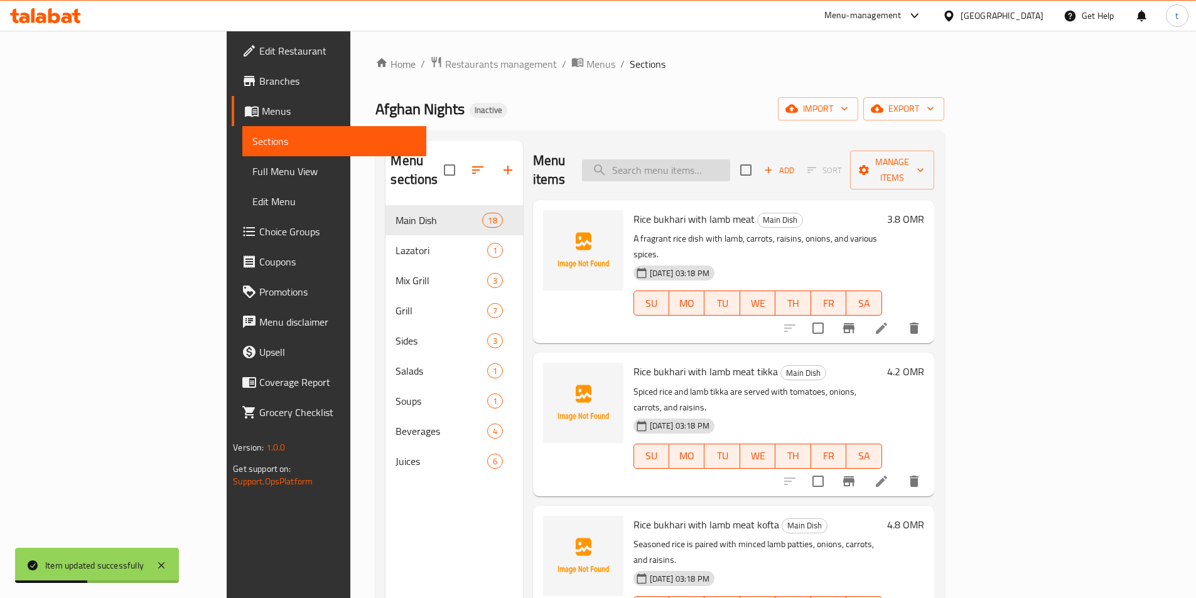
click at [730, 166] on input "search" at bounding box center [656, 170] width 148 height 22
paste input "full lamb karahi"
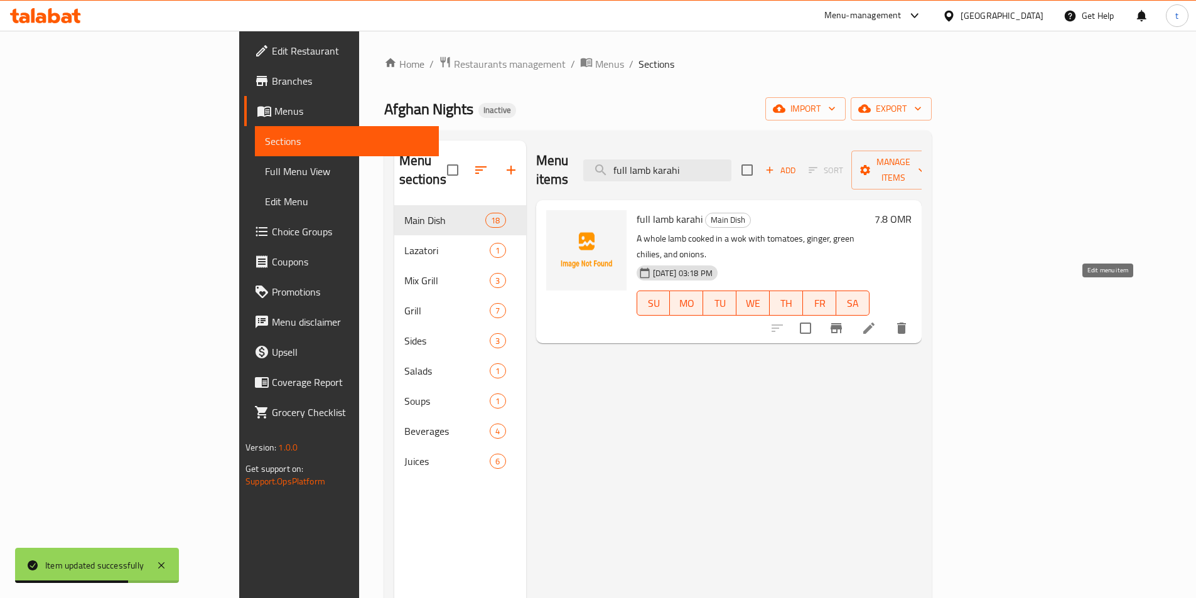
type input "full lamb karahi"
click at [876, 321] on icon at bounding box center [868, 328] width 15 height 15
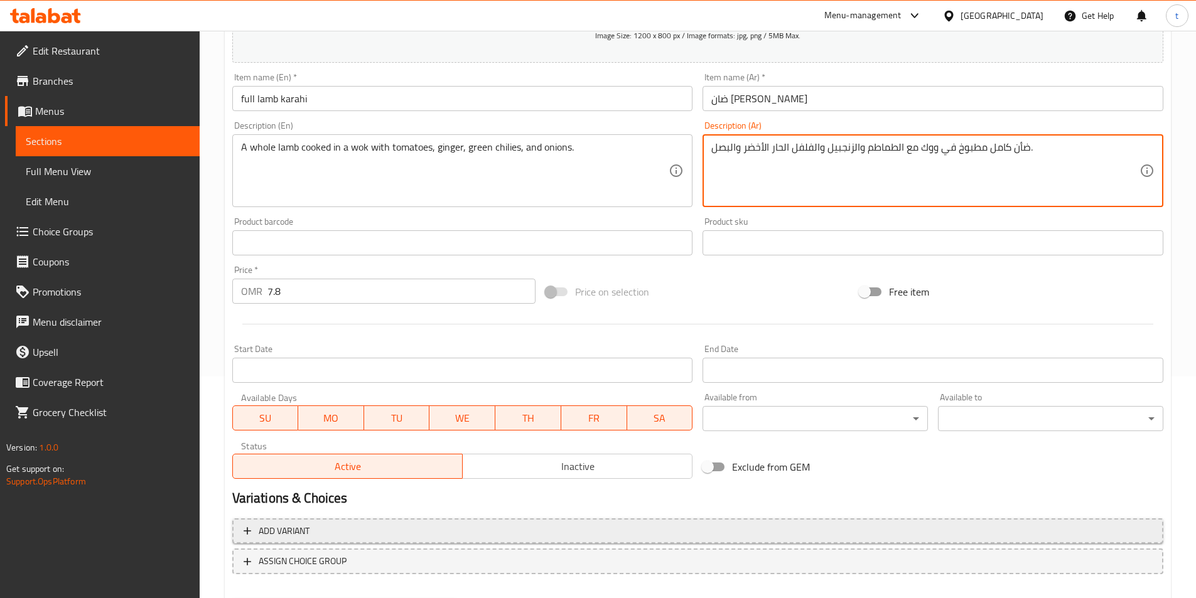
scroll to position [251, 0]
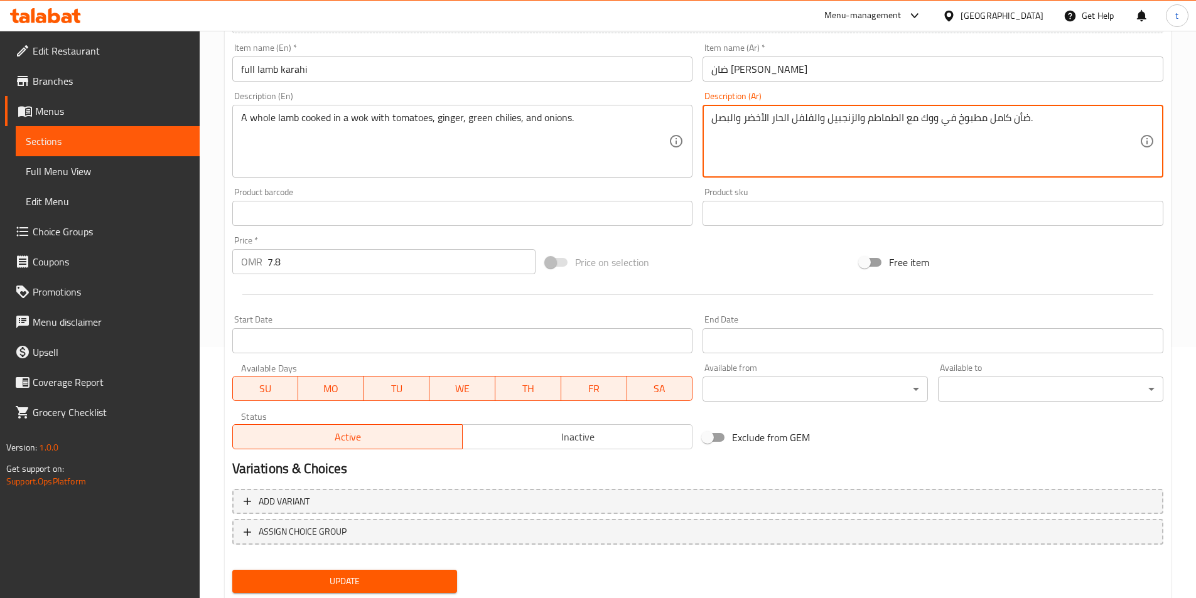
type textarea "ضأن كامل مطبوخ في ووك مع الطماطم والزنجبيل والفلفل الحار الأخضر والبصل."
click at [397, 583] on span "Update" at bounding box center [344, 582] width 205 height 16
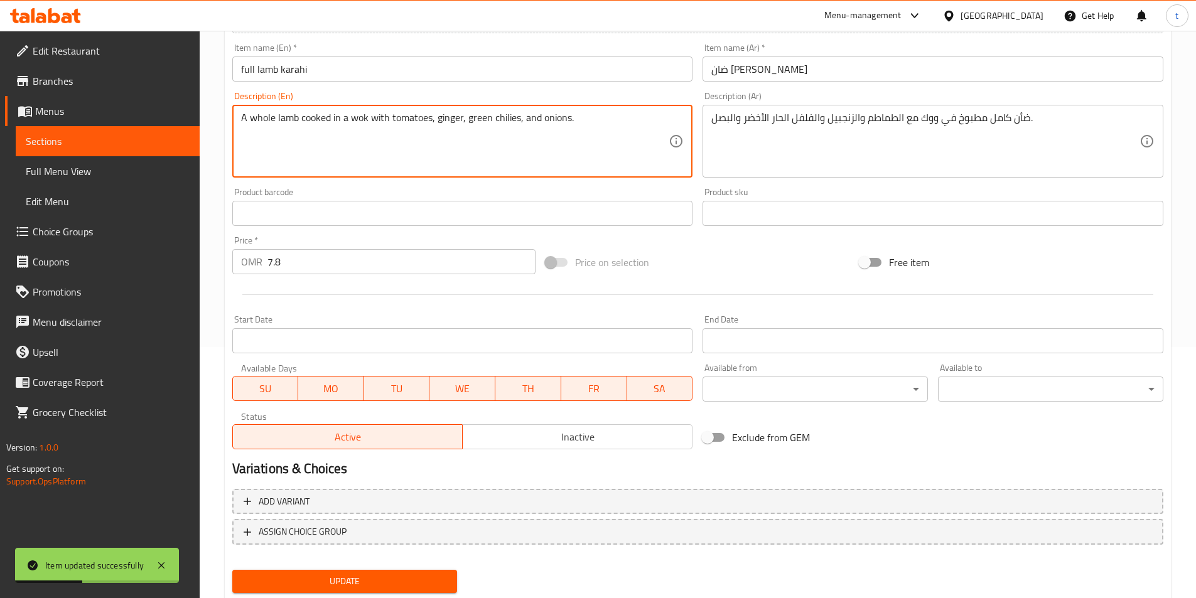
click at [495, 117] on textarea "A whole lamb cooked in a wok with tomatoes, ginger, green chilies, and onions." at bounding box center [455, 142] width 428 height 60
click at [65, 143] on span "Sections" at bounding box center [108, 141] width 164 height 15
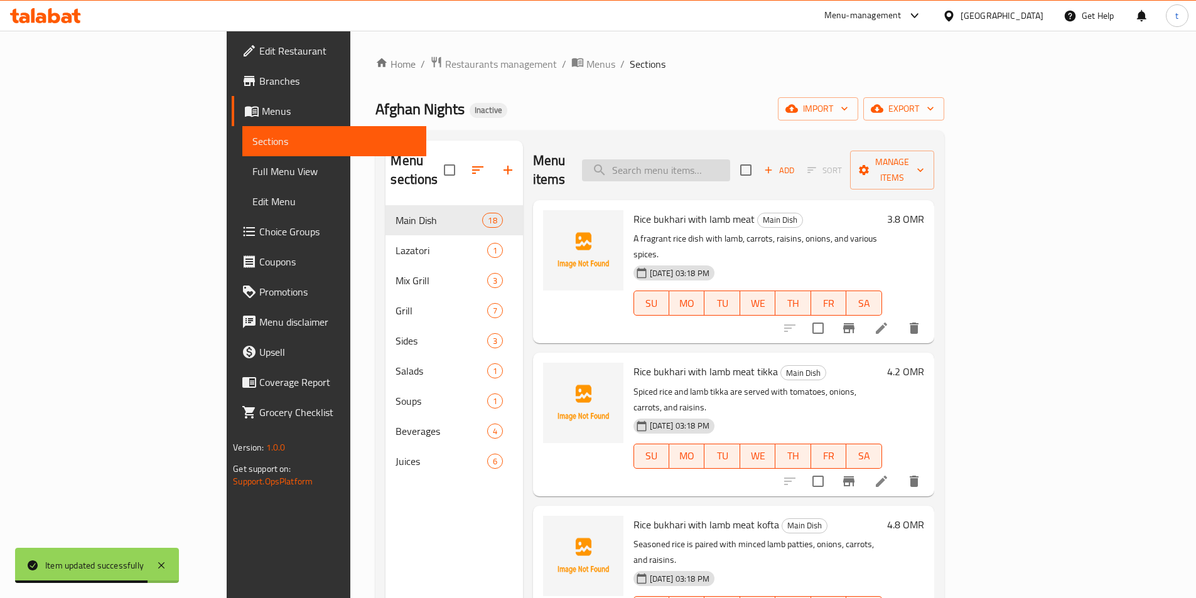
click at [727, 162] on input "search" at bounding box center [656, 170] width 148 height 22
paste input "chilies"
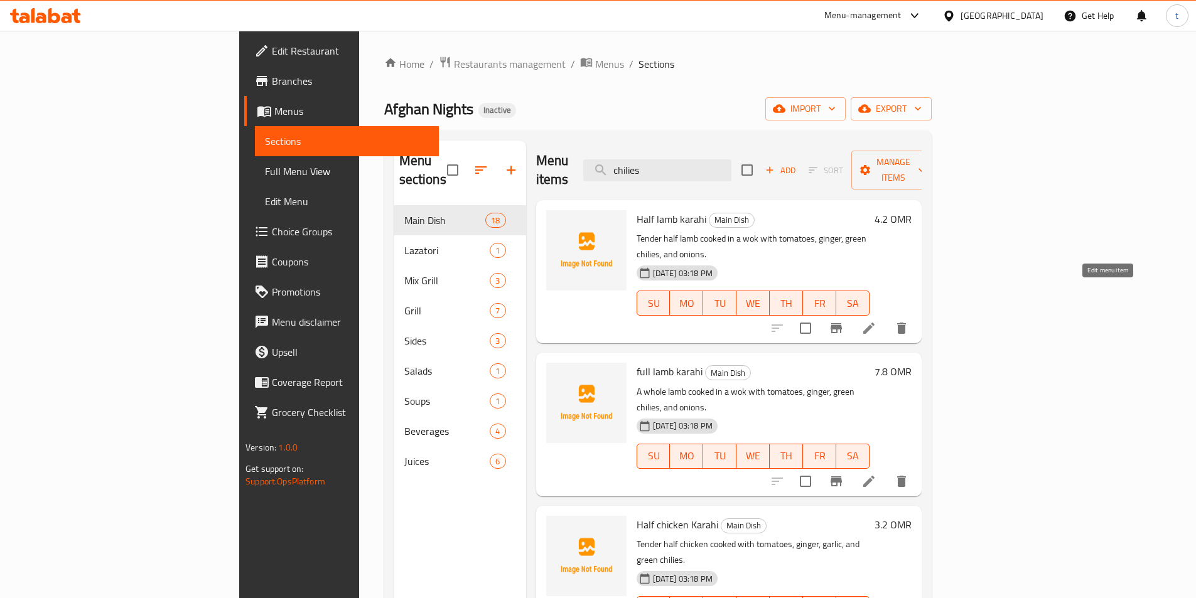
type input "chilies"
click at [876, 321] on icon at bounding box center [868, 328] width 15 height 15
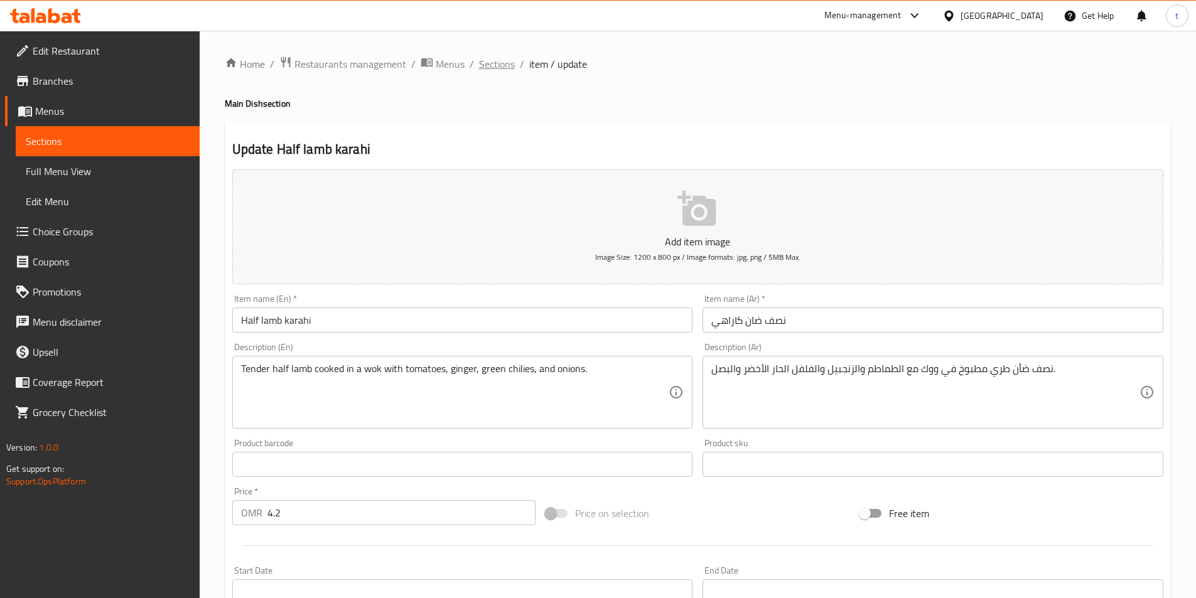
click at [493, 63] on span "Sections" at bounding box center [497, 63] width 36 height 15
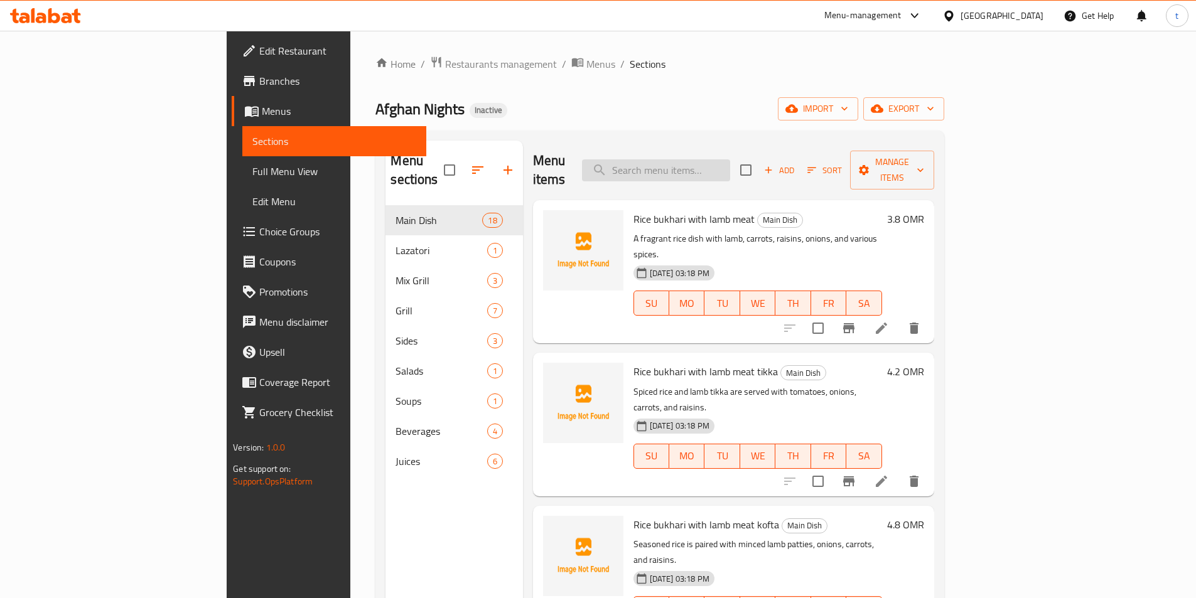
click at [729, 163] on input "search" at bounding box center [656, 170] width 148 height 22
paste input "chilies"
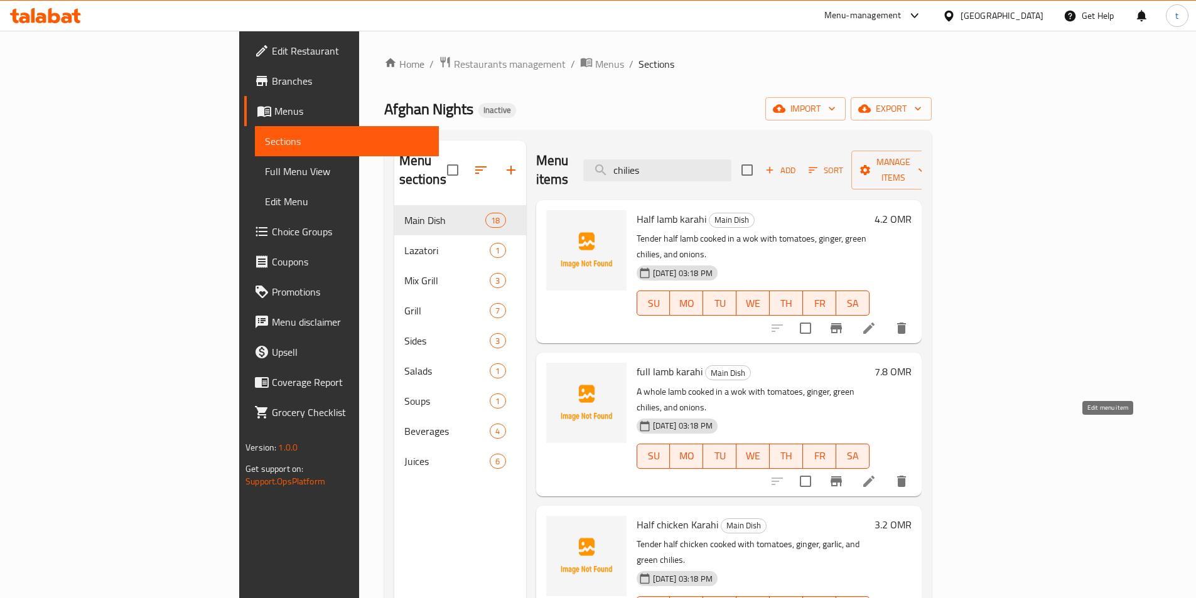
type input "chilies"
click at [874, 476] on icon at bounding box center [868, 481] width 11 height 11
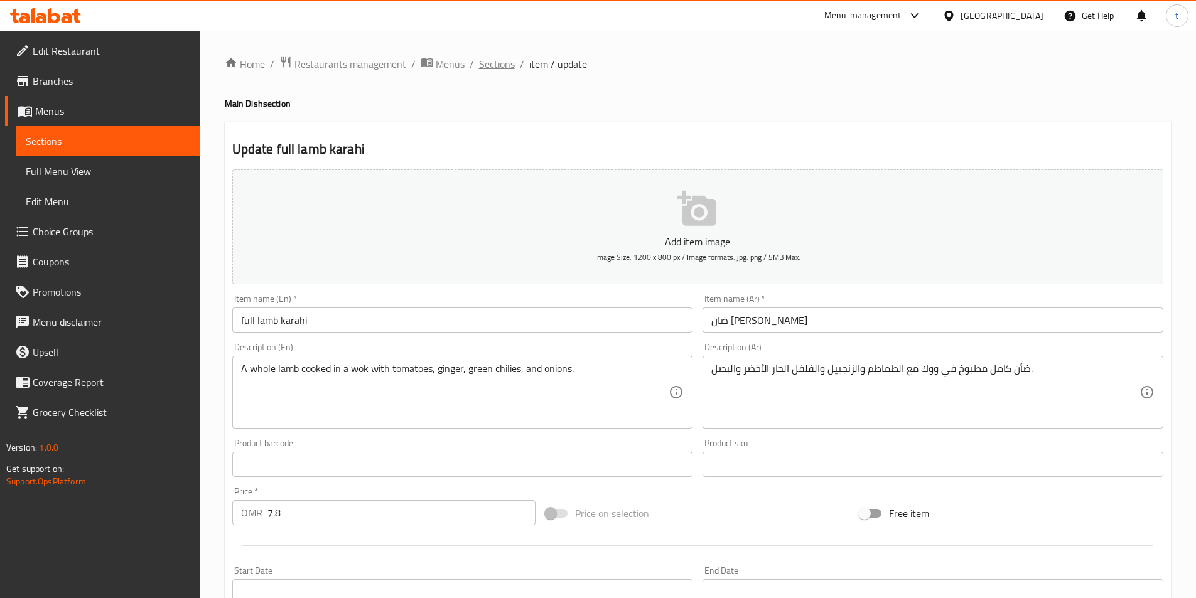
click at [493, 63] on span "Sections" at bounding box center [497, 63] width 36 height 15
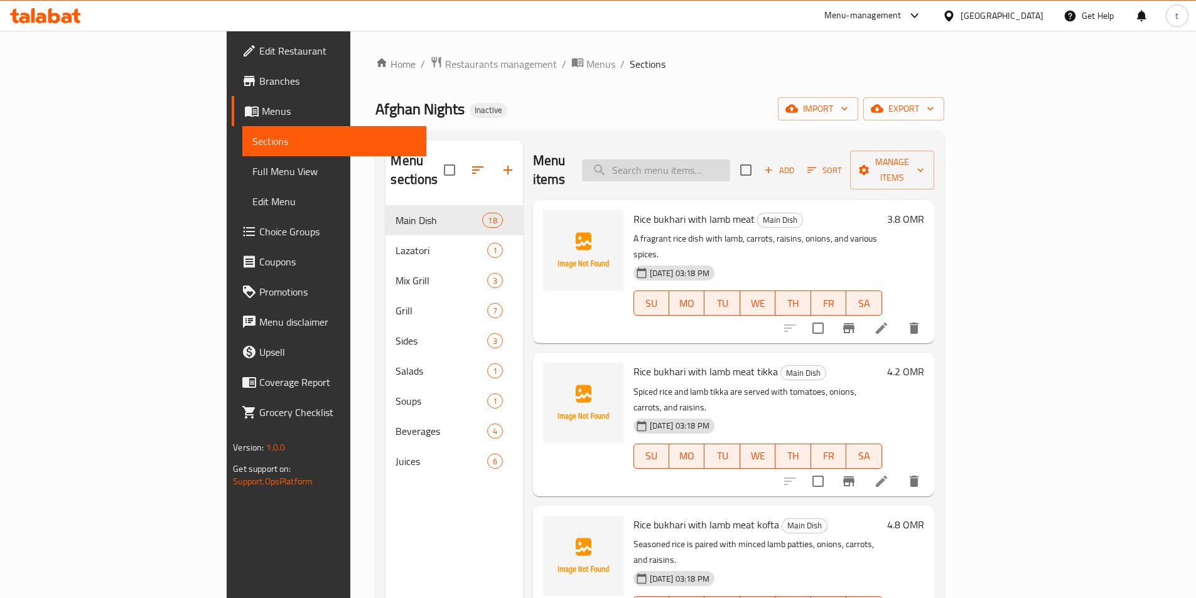
click at [722, 164] on input "search" at bounding box center [656, 170] width 148 height 22
paste input "chilies"
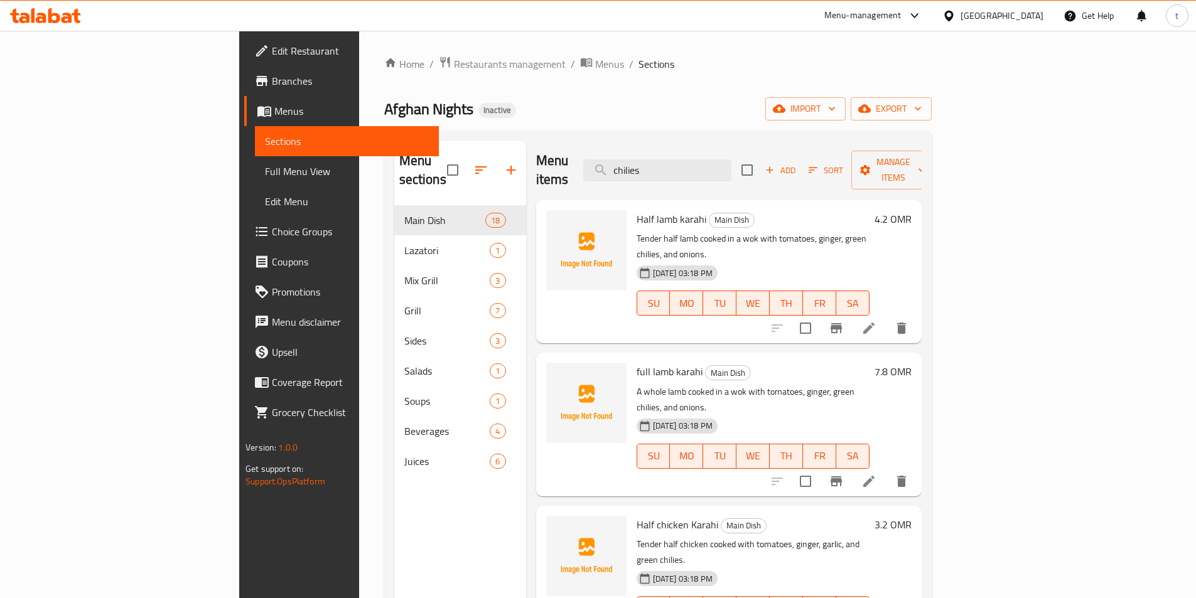
type input "chilies"
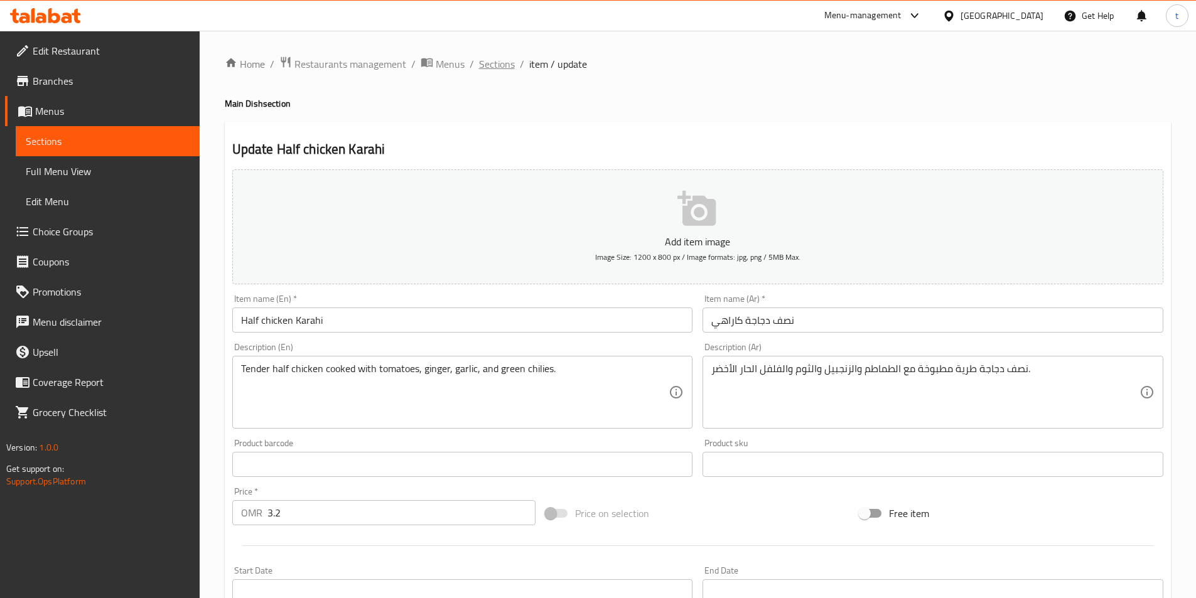
click at [487, 58] on span "Sections" at bounding box center [497, 63] width 36 height 15
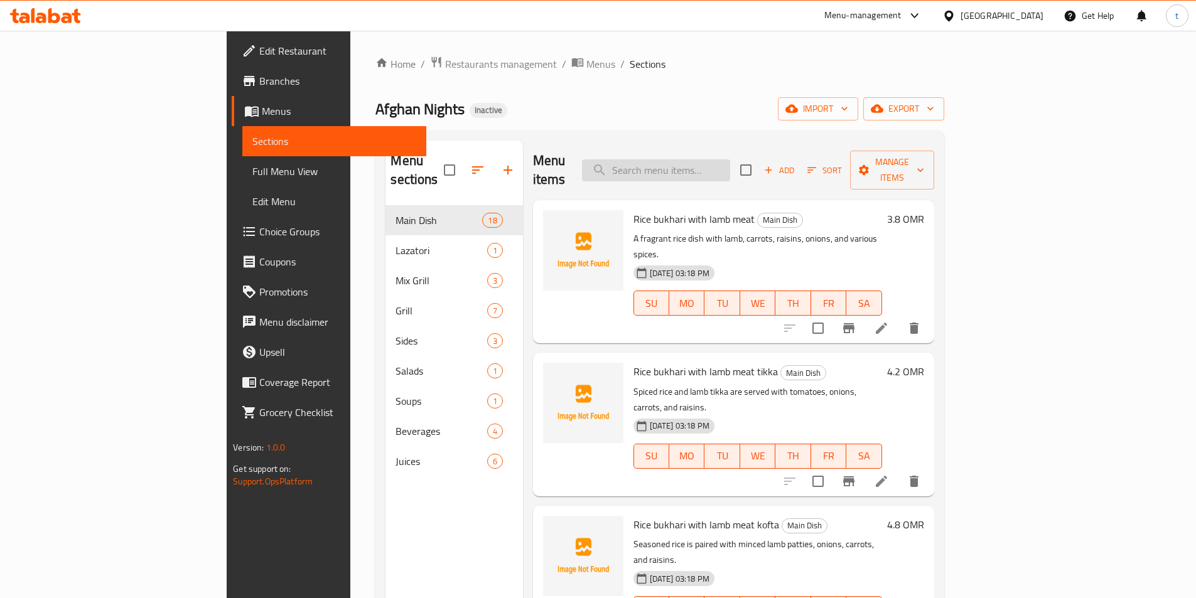
click at [700, 159] on input "search" at bounding box center [656, 170] width 148 height 22
paste input "chilies"
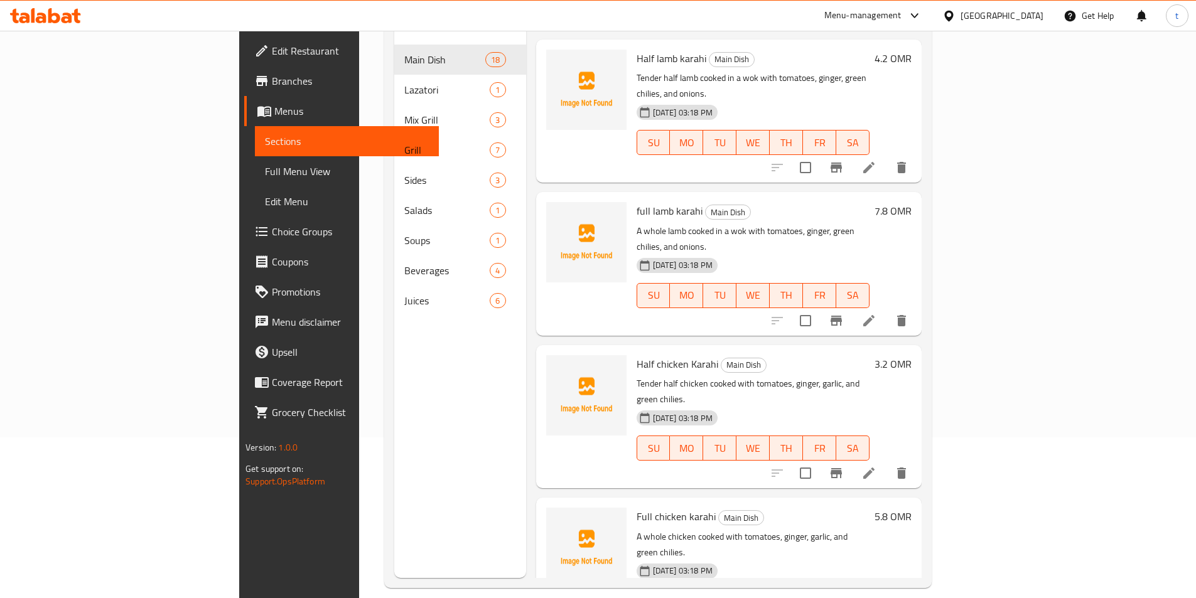
scroll to position [176, 0]
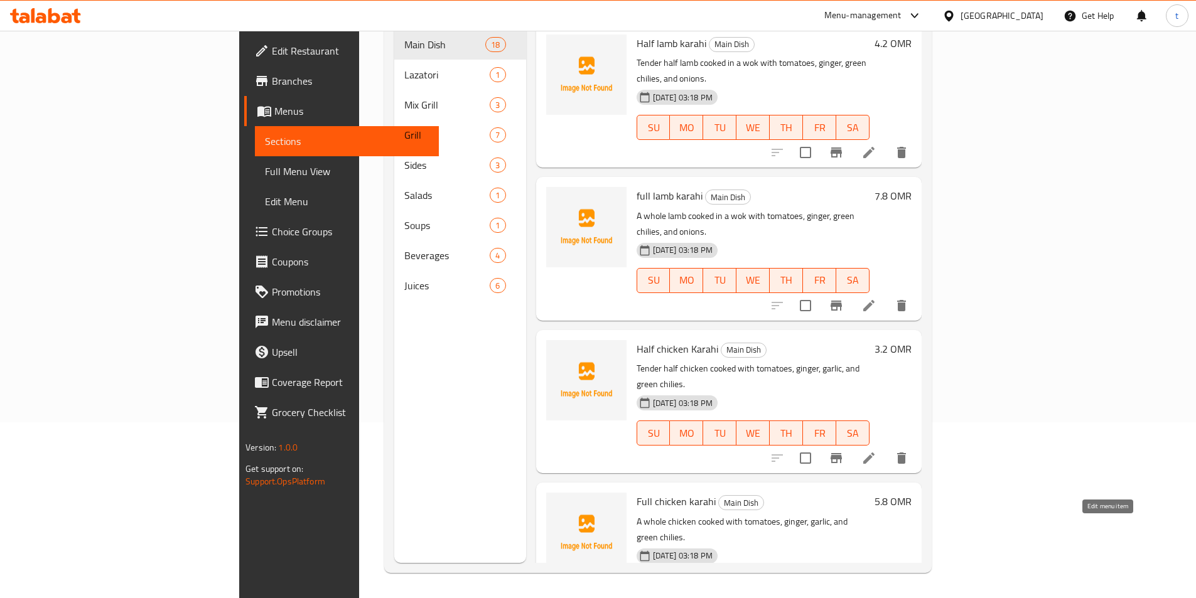
type input "chilies"
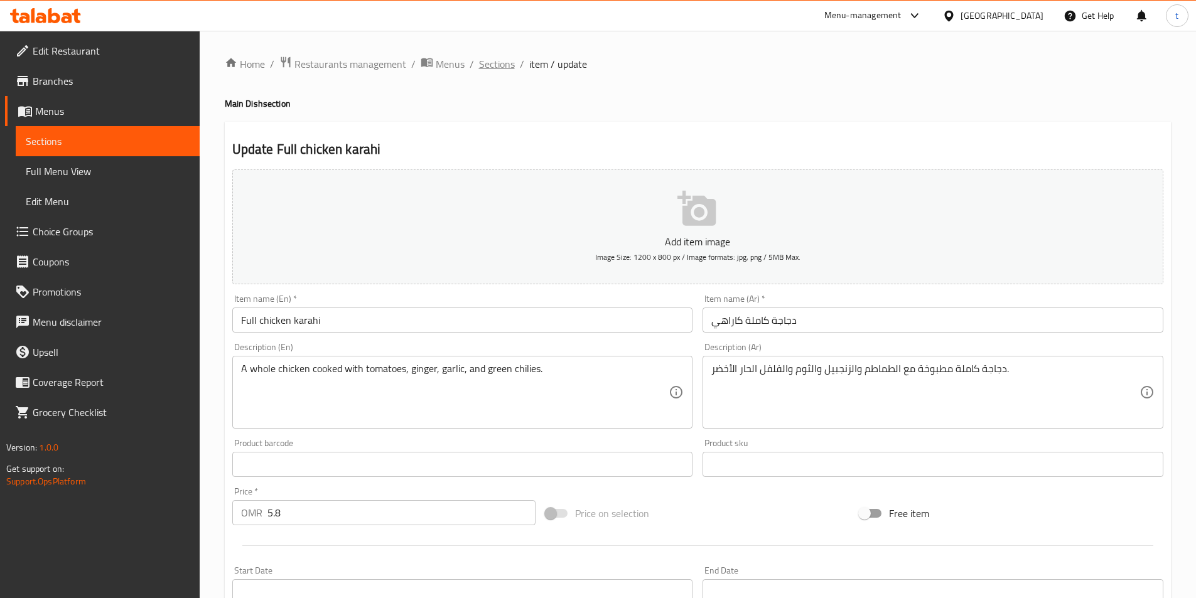
click at [484, 67] on span "Sections" at bounding box center [497, 63] width 36 height 15
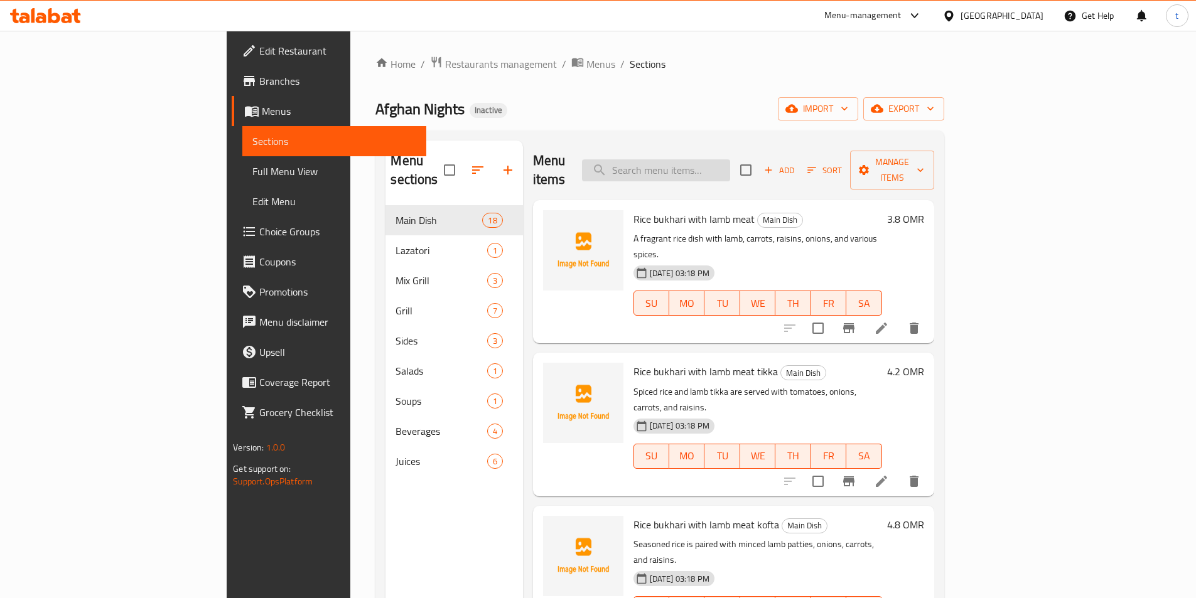
click at [730, 160] on input "search" at bounding box center [656, 170] width 148 height 22
paste input "Manto"
type input "Manto"
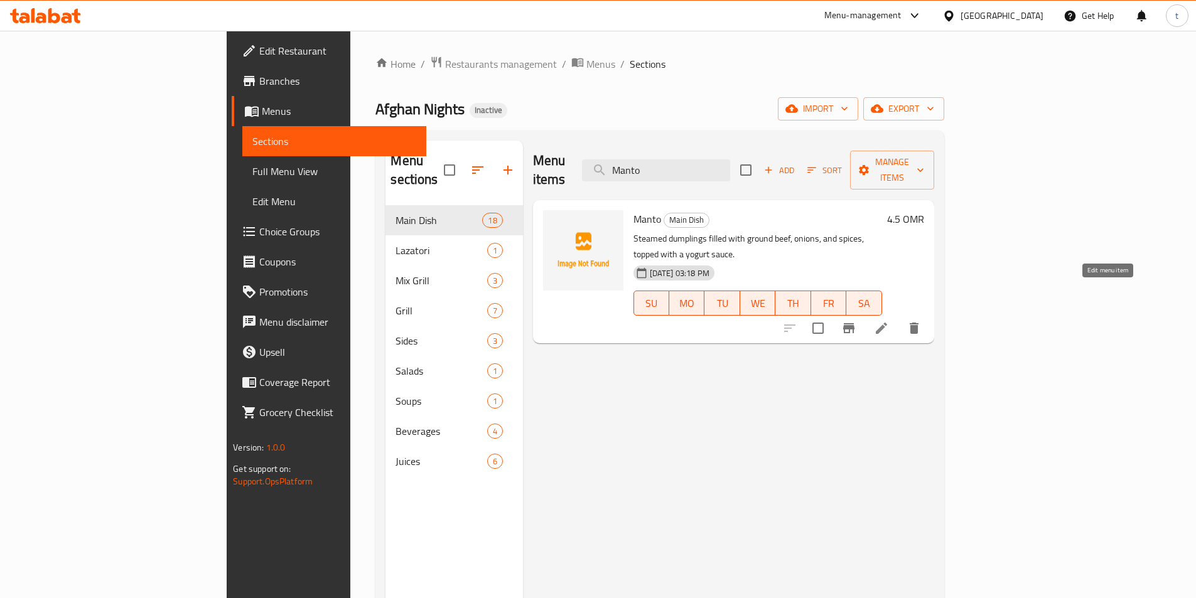
click at [889, 321] on icon at bounding box center [881, 328] width 15 height 15
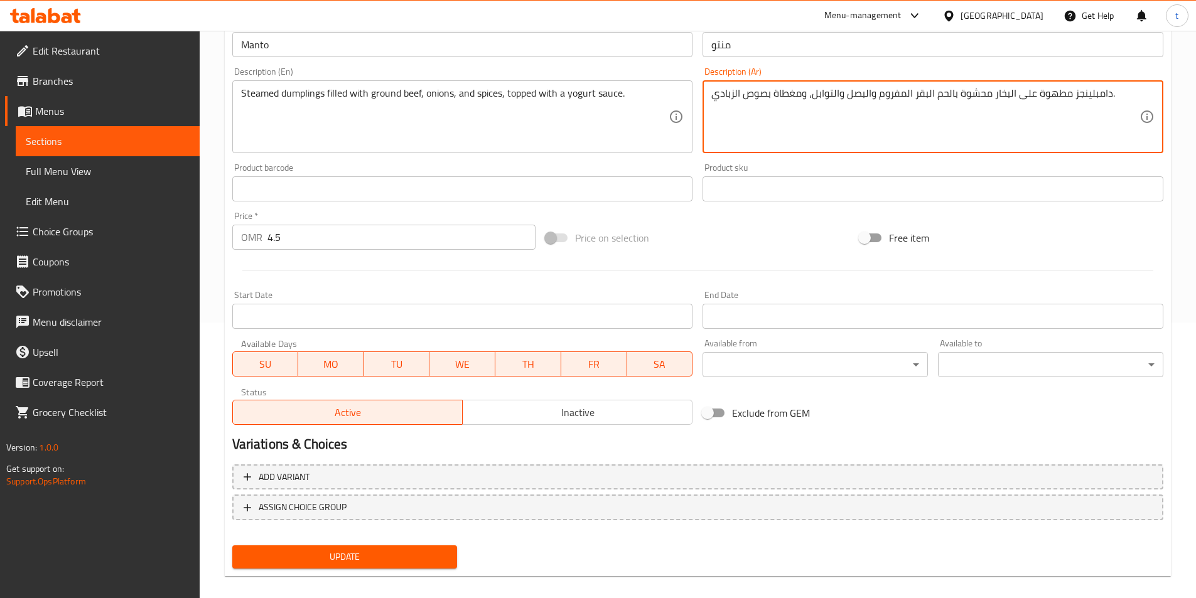
scroll to position [289, 0]
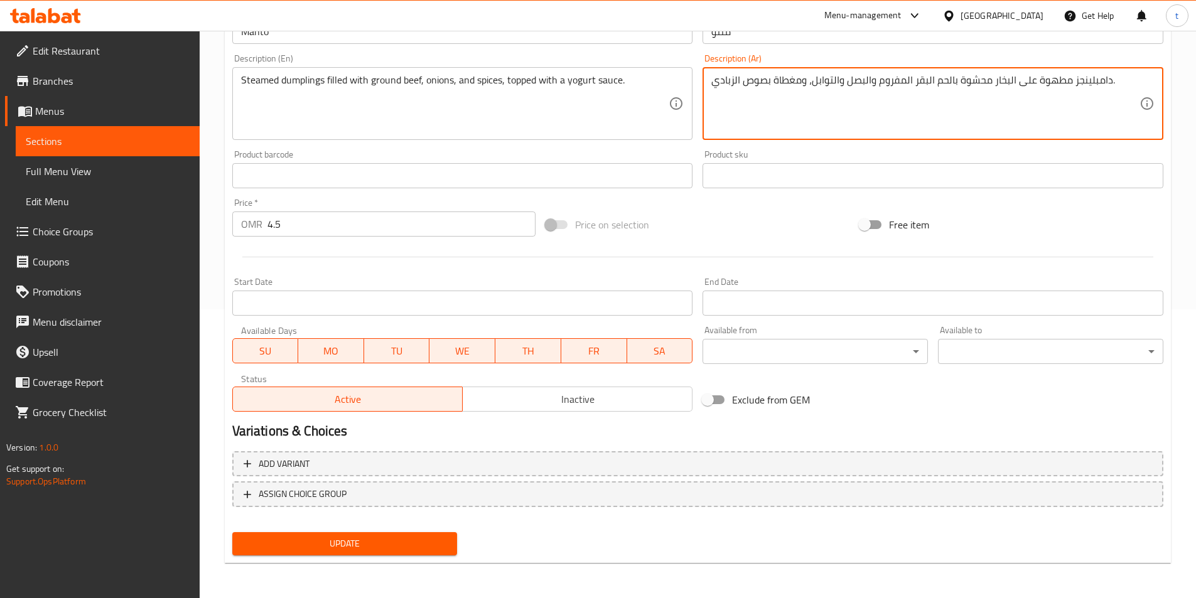
type textarea "دامبلينجز مطهوة على البخار محشوة بالحم البقر المفروم والبصل والتوابل، ومغطاة بص…"
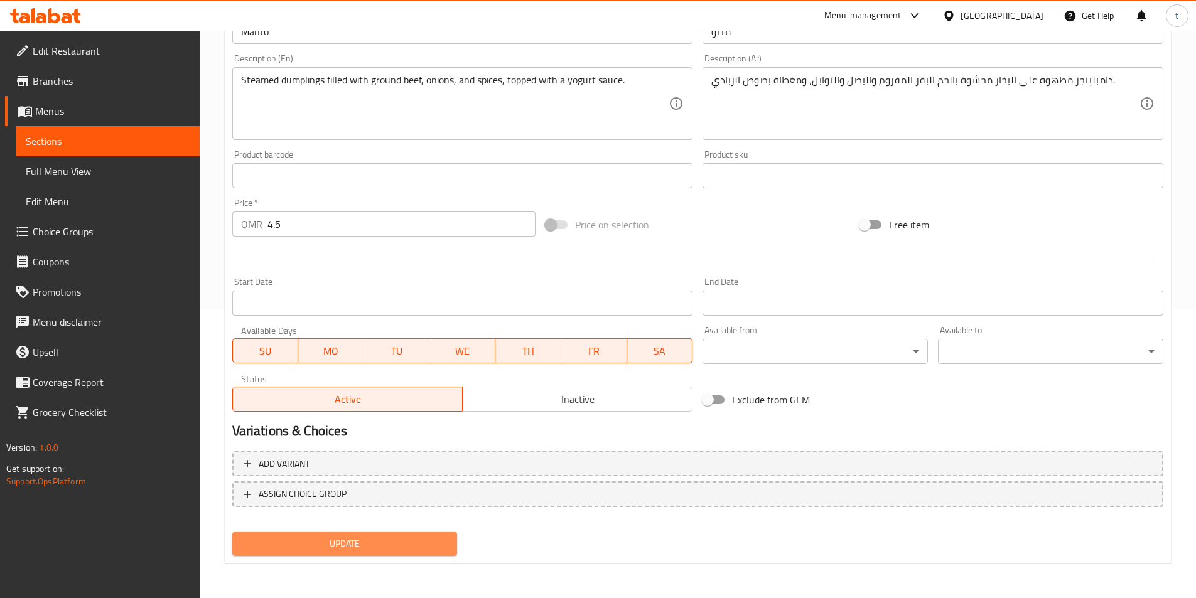
click at [419, 542] on span "Update" at bounding box center [344, 544] width 205 height 16
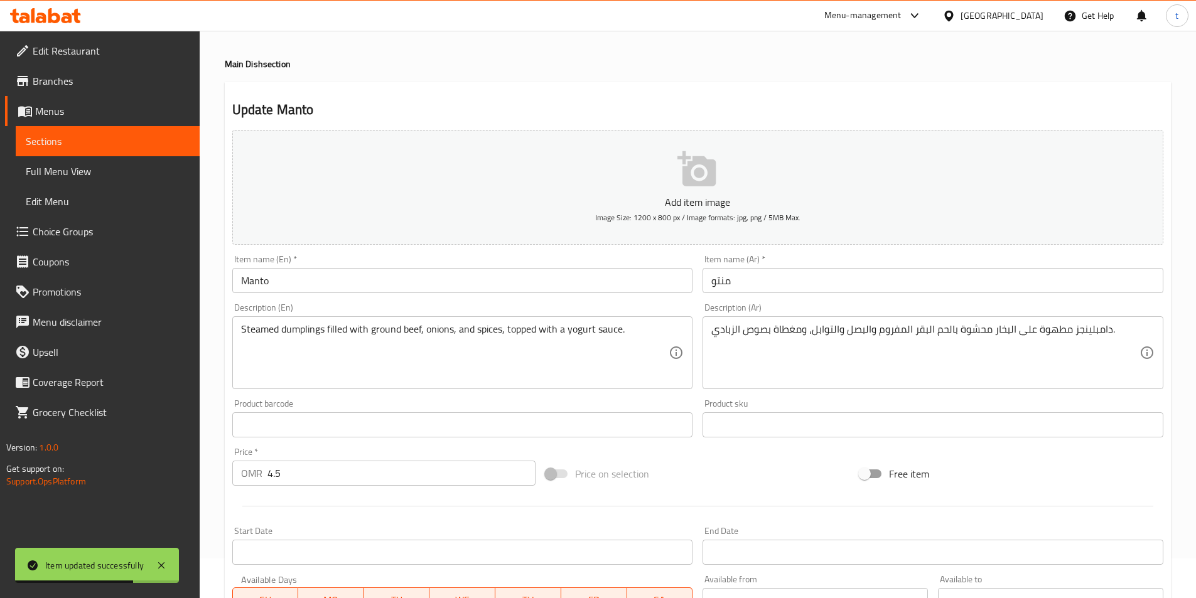
scroll to position [38, 0]
click at [163, 143] on span "Sections" at bounding box center [108, 141] width 164 height 15
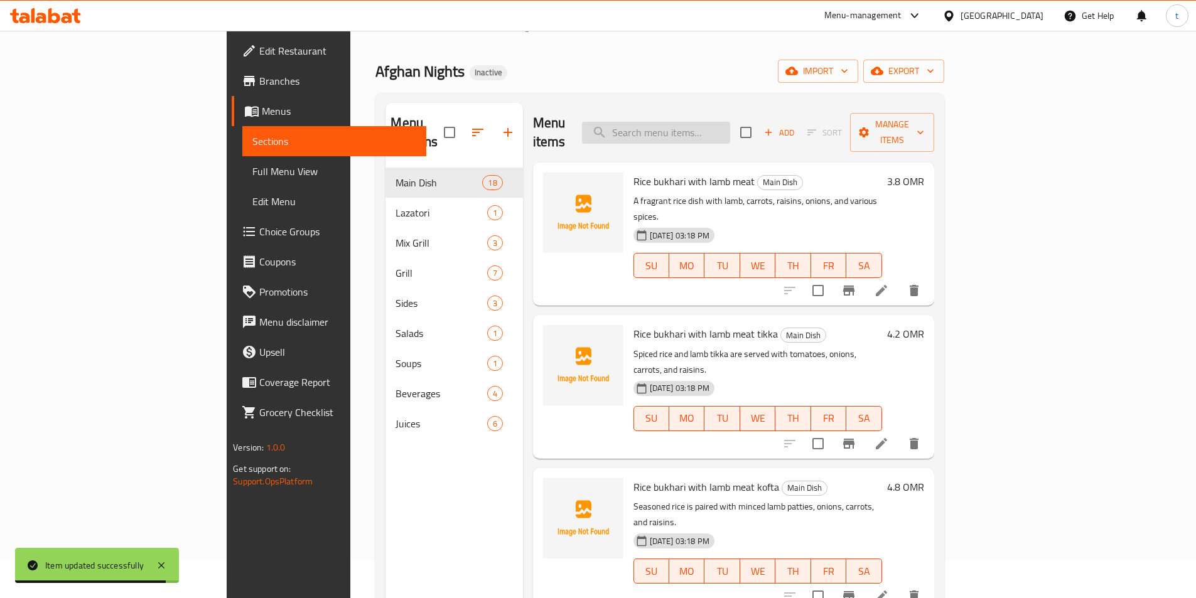
click at [730, 122] on input "search" at bounding box center [656, 133] width 148 height 22
paste input "savory"
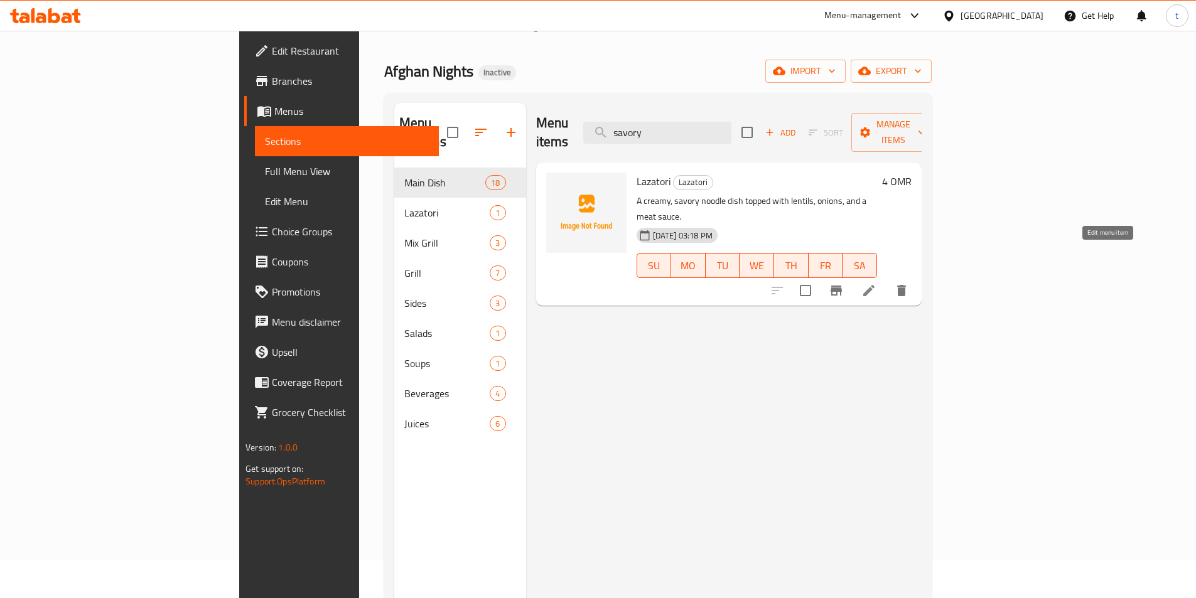
type input "savory"
click at [876, 283] on icon at bounding box center [868, 290] width 15 height 15
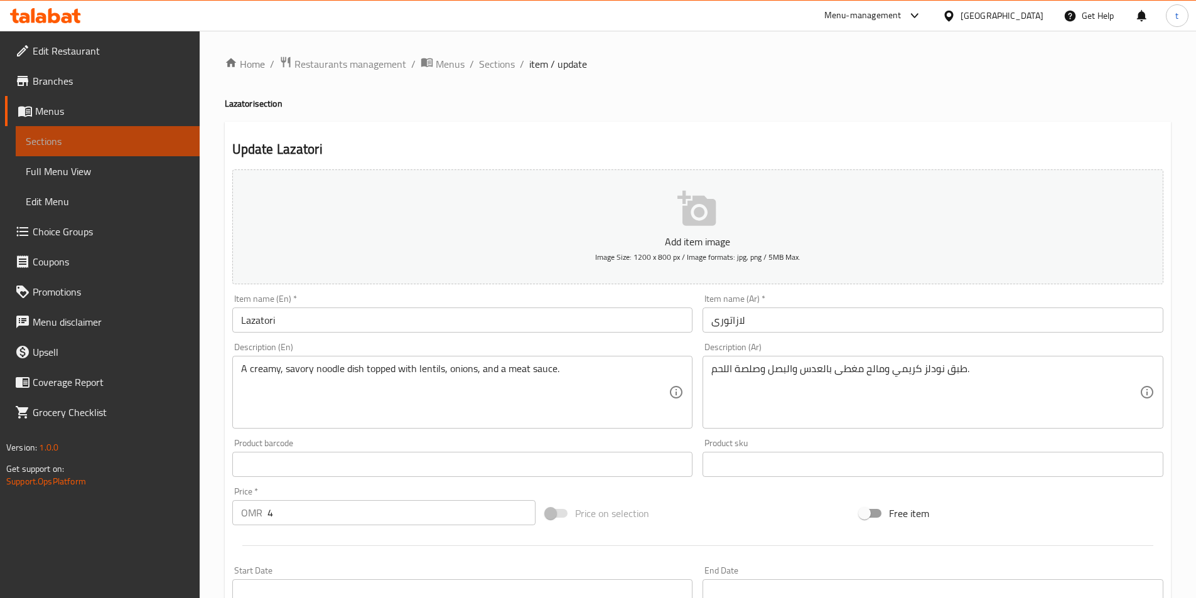
click at [92, 136] on span "Sections" at bounding box center [108, 141] width 164 height 15
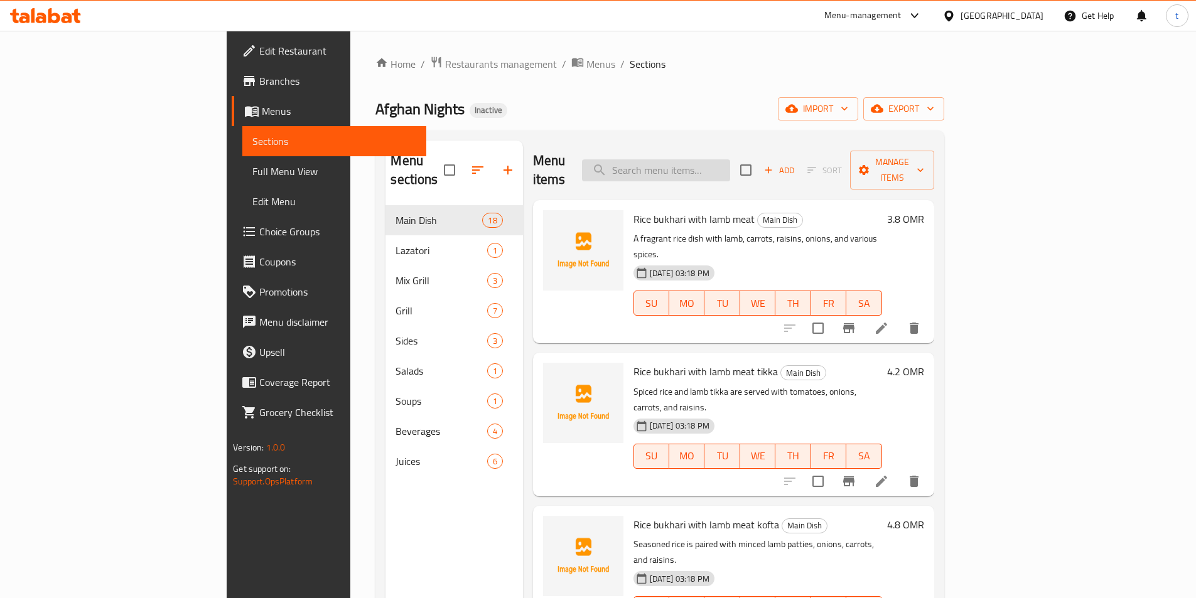
click at [722, 163] on input "search" at bounding box center [656, 170] width 148 height 22
paste input "savory"
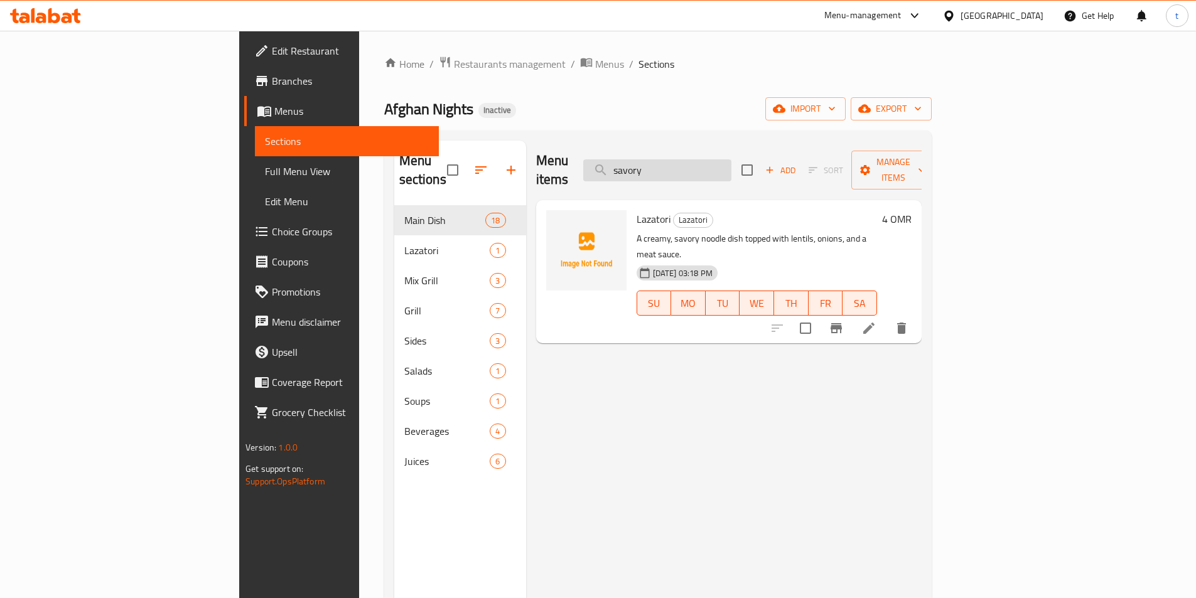
drag, startPoint x: 741, startPoint y: 161, endPoint x: 687, endPoint y: 168, distance: 53.8
click at [690, 166] on input "savory" at bounding box center [657, 170] width 148 height 22
paste input "diced"
type input "diced"
click at [876, 321] on icon at bounding box center [868, 328] width 15 height 15
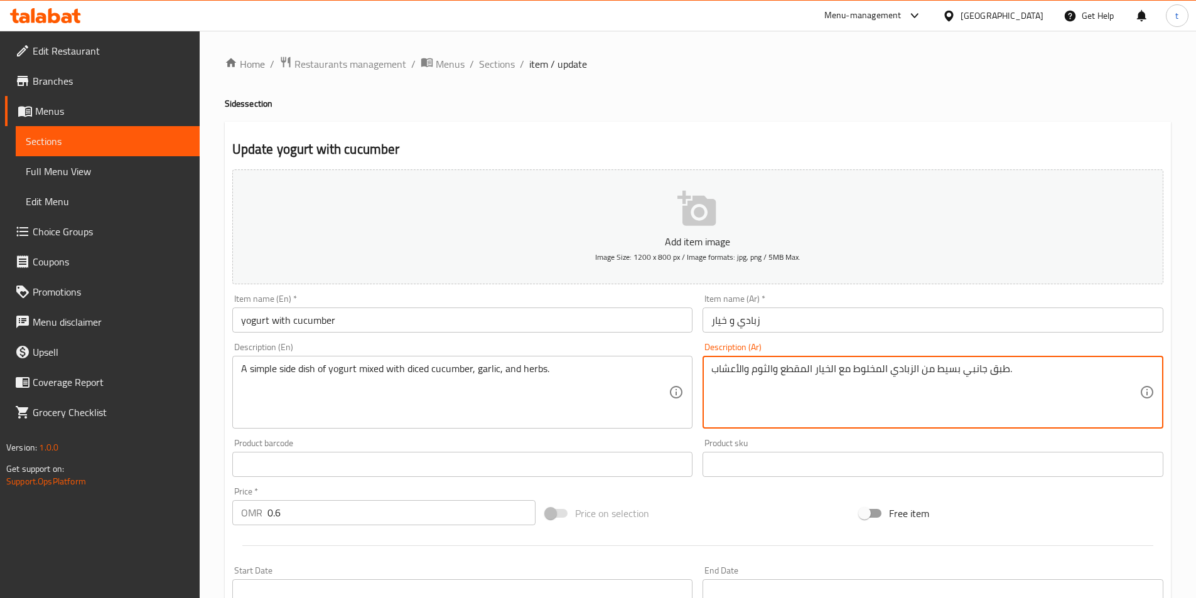
drag, startPoint x: 778, startPoint y: 368, endPoint x: 786, endPoint y: 370, distance: 7.6
click at [786, 370] on textarea "طبق جانبي بسيط من الزبادي المخلوط مع الخيار المقطع والثوم والأعشاب." at bounding box center [925, 393] width 428 height 60
click at [780, 368] on textarea "طبق جانبي بسيط من الزبادي المخلوط مع الخيار المقطع والثوم والأعشاب." at bounding box center [925, 393] width 428 height 60
click at [783, 368] on textarea "طبق جانبي بسيط من الزبادي المخلوط مع الخيار المقطع والثوم والأعشاب." at bounding box center [925, 393] width 428 height 60
click at [782, 368] on textarea "طبق جانبي بسيط من الزبادي المخلوط مع الخيار المقطع والثوم والأعشاب." at bounding box center [925, 393] width 428 height 60
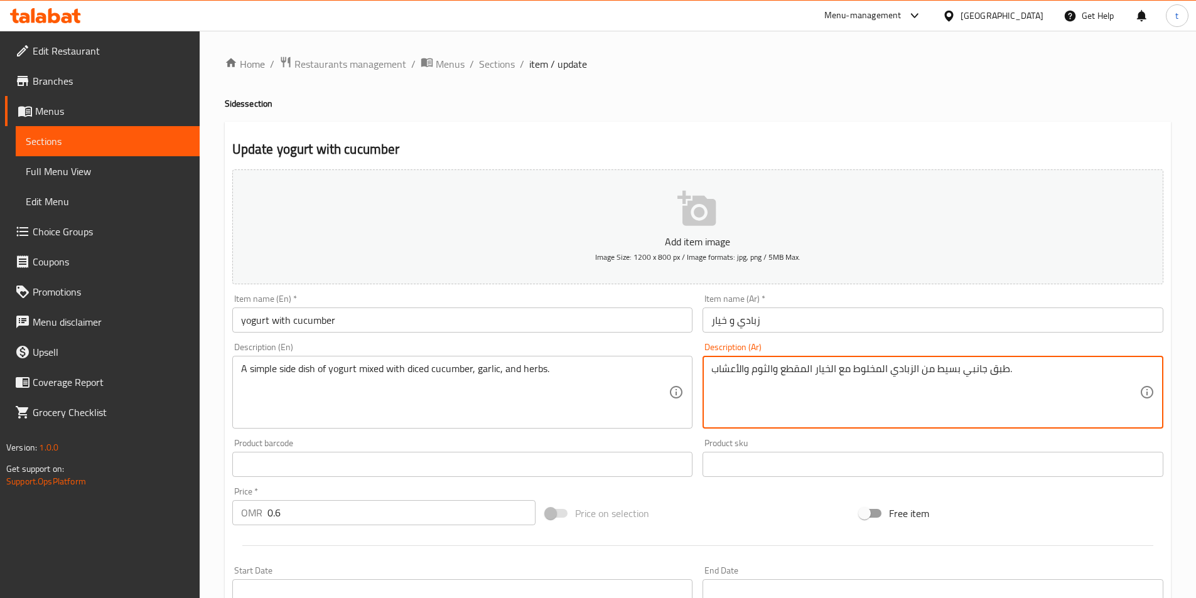
drag, startPoint x: 782, startPoint y: 368, endPoint x: 800, endPoint y: 370, distance: 17.6
click at [800, 370] on textarea "طبق جانبي بسيط من الزبادي المخلوط مع الخيار المقطع والثوم والأعشاب." at bounding box center [925, 393] width 428 height 60
click at [830, 366] on textarea "طبق جانبي بسيط من الزبادي المخلوط مع الخيار مكعبات والثوم والأعشاب." at bounding box center [925, 393] width 428 height 60
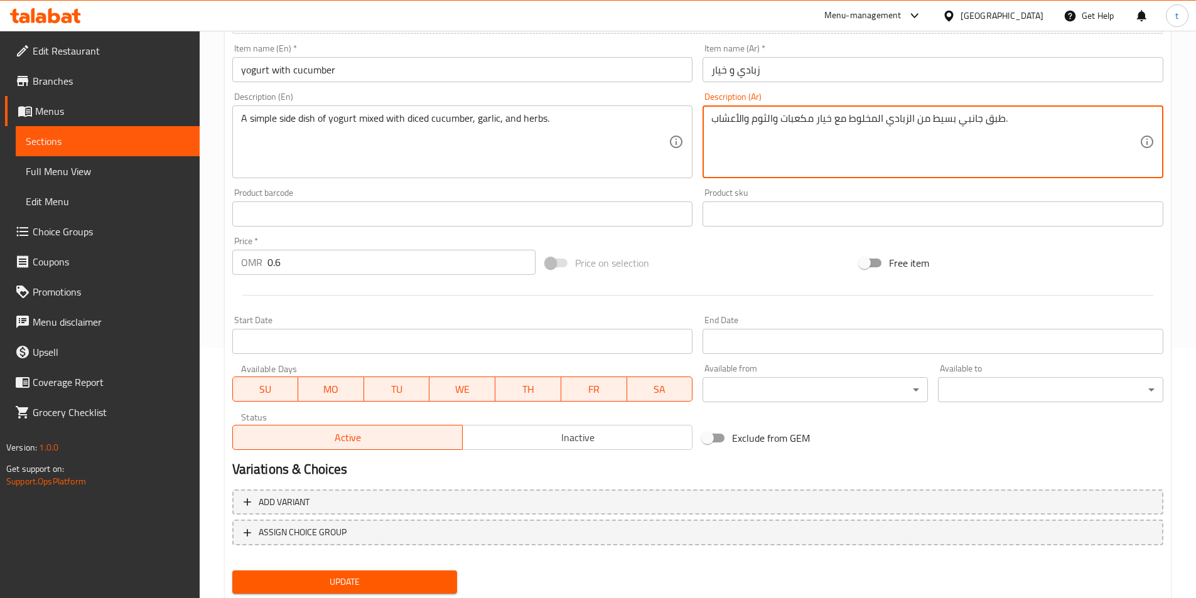
scroll to position [251, 0]
type textarea "طبق جانبي بسيط من الزبادي المخلوط مع خيار مكعبات والثوم والأعشاب."
click at [397, 580] on span "Update" at bounding box center [344, 582] width 205 height 16
